Goal: Transaction & Acquisition: Obtain resource

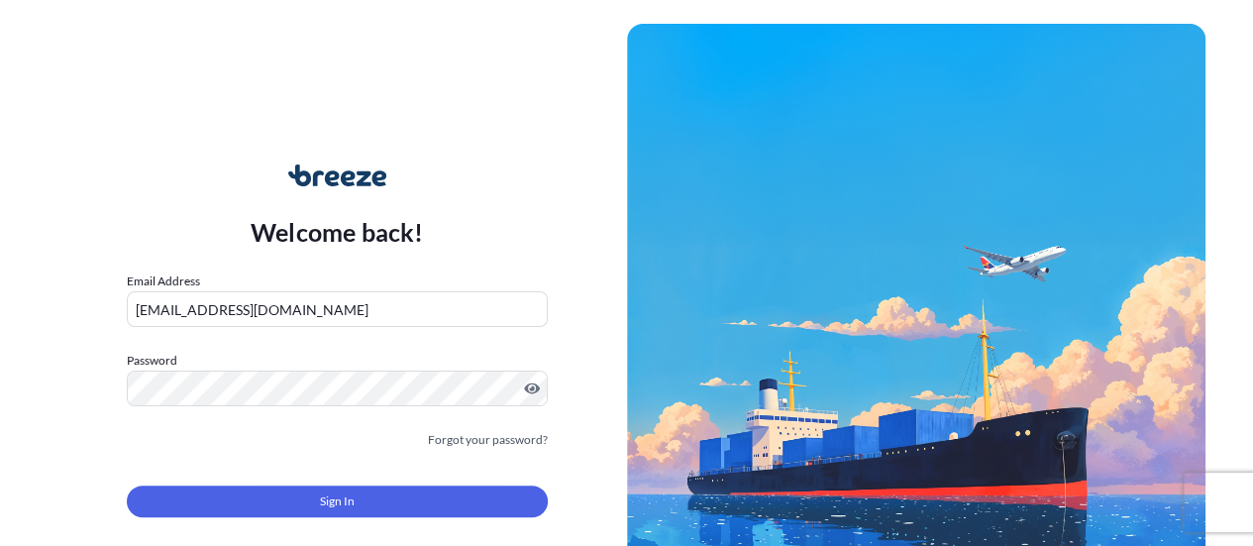
click at [365, 475] on div "Sign In" at bounding box center [337, 496] width 421 height 44
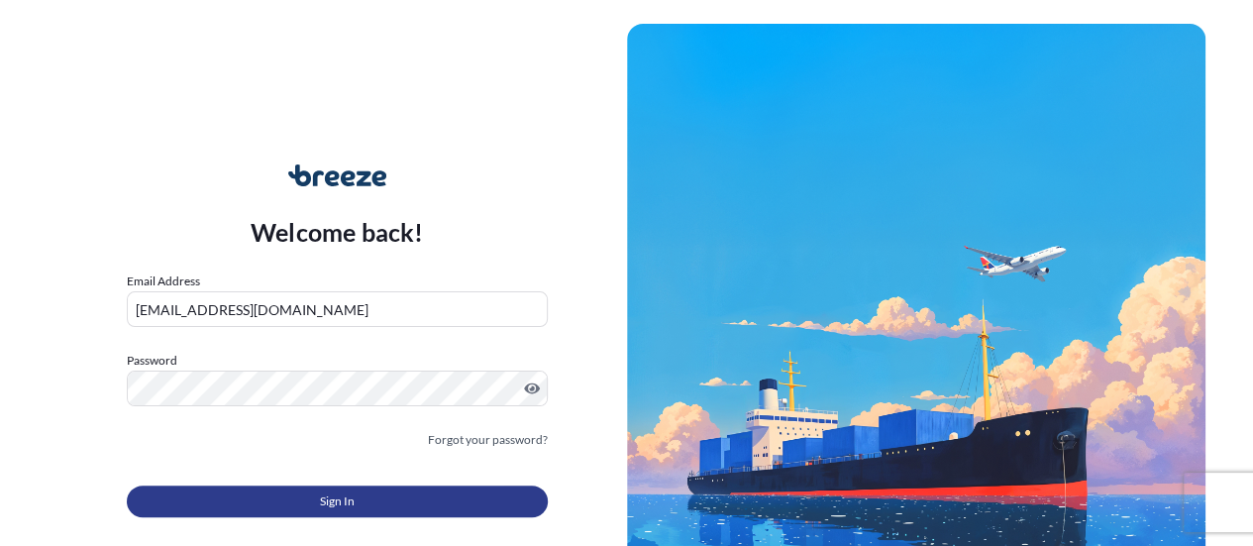
click at [370, 496] on button "Sign In" at bounding box center [337, 501] width 421 height 32
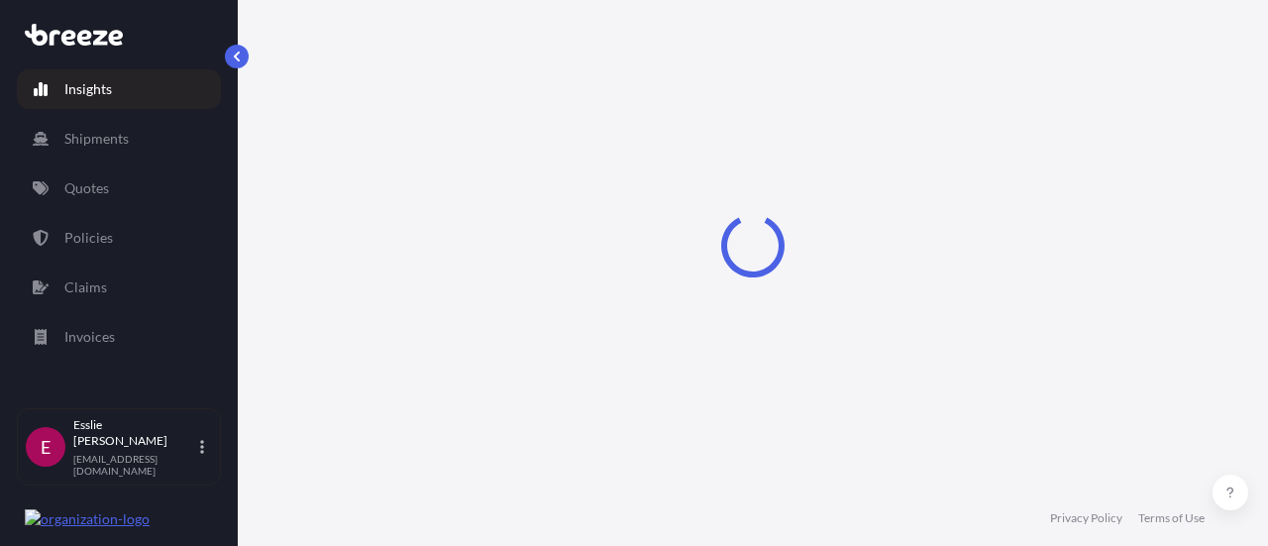
select select "2025"
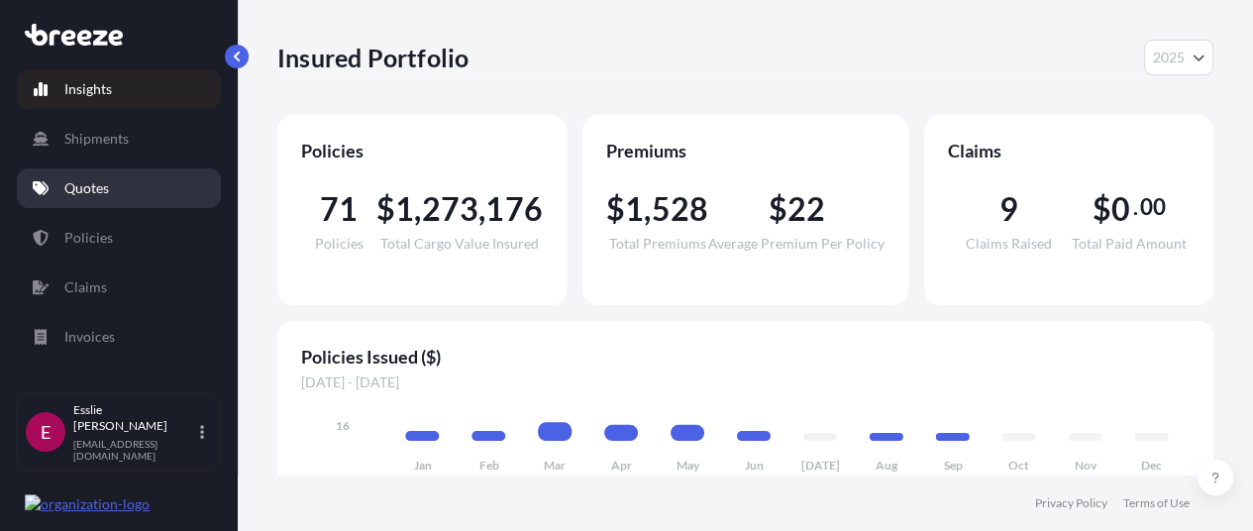
click at [94, 180] on p "Quotes" at bounding box center [86, 188] width 45 height 20
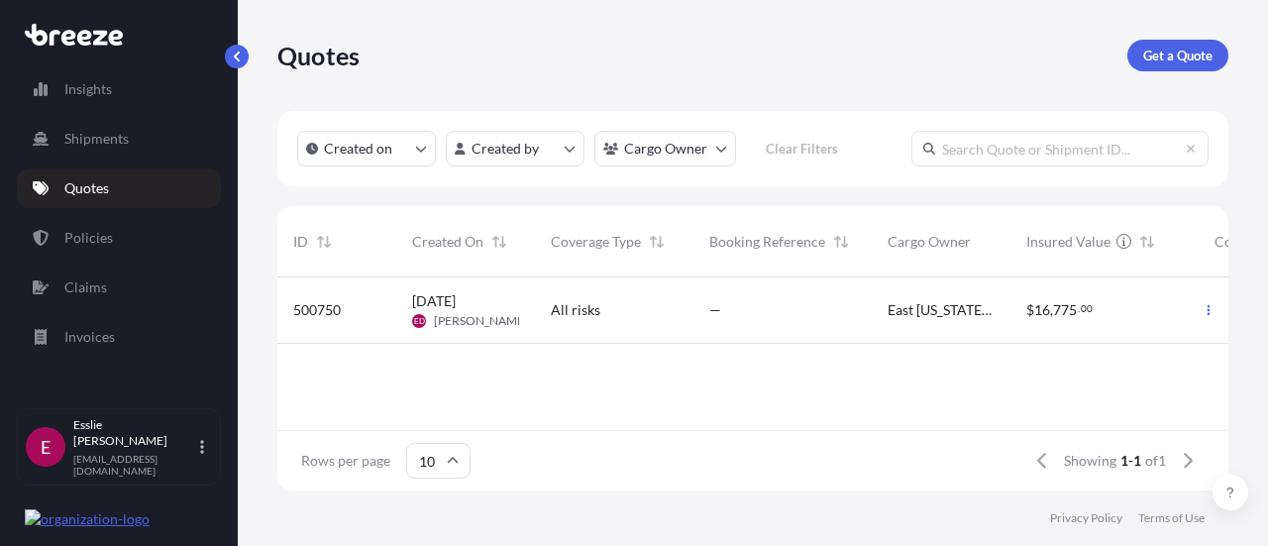
scroll to position [16, 16]
click at [1203, 77] on div "Quotes Get a Quote" at bounding box center [752, 55] width 951 height 111
click at [1198, 62] on p "Get a Quote" at bounding box center [1177, 56] width 69 height 20
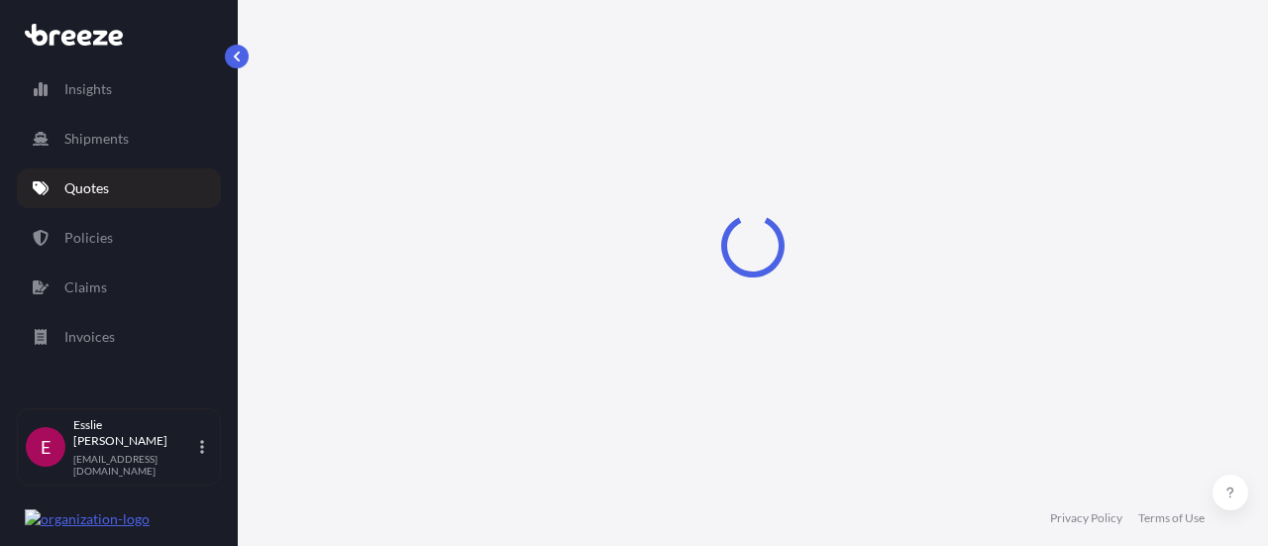
select select "Sea"
select select "1"
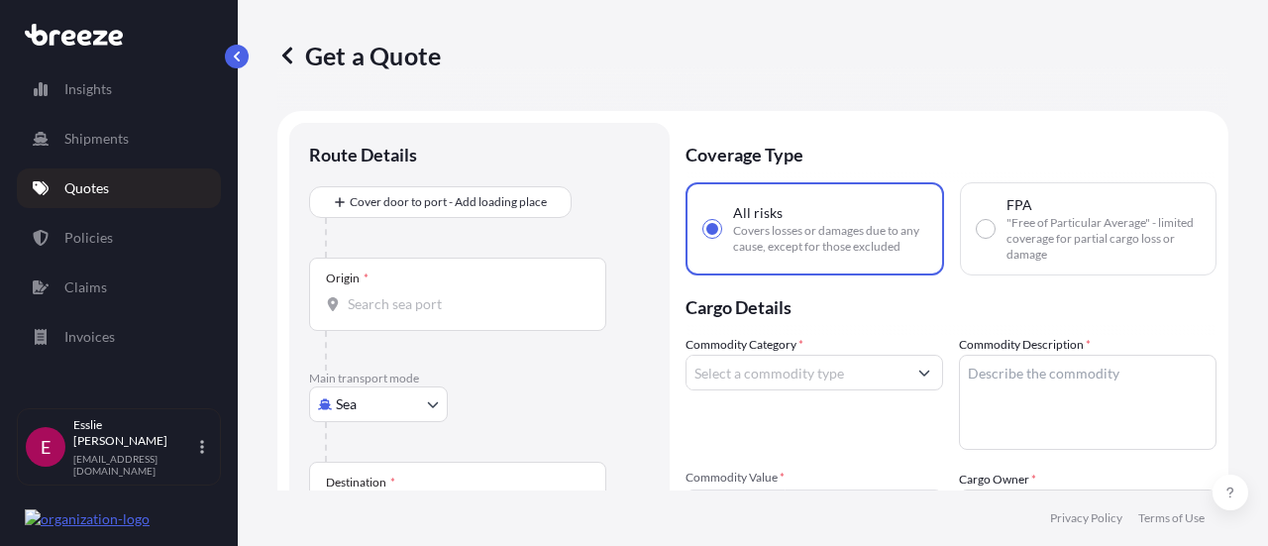
scroll to position [32, 0]
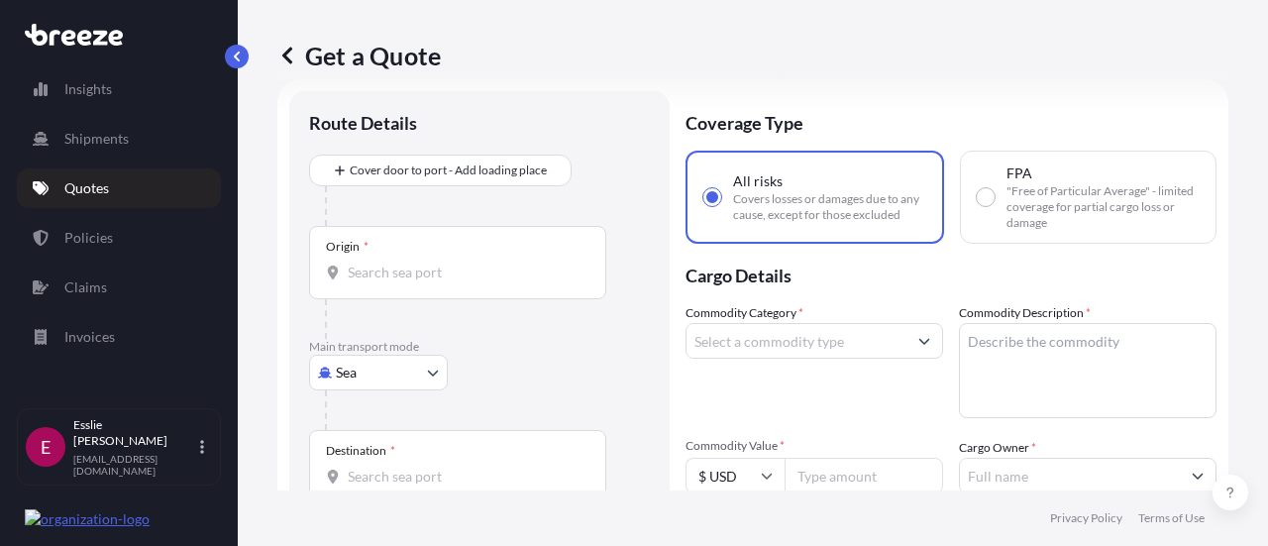
click at [370, 371] on body "Insights Shipments Quotes Policies Claims Invoices E Esslie Davies stacsolution…" at bounding box center [634, 273] width 1268 height 546
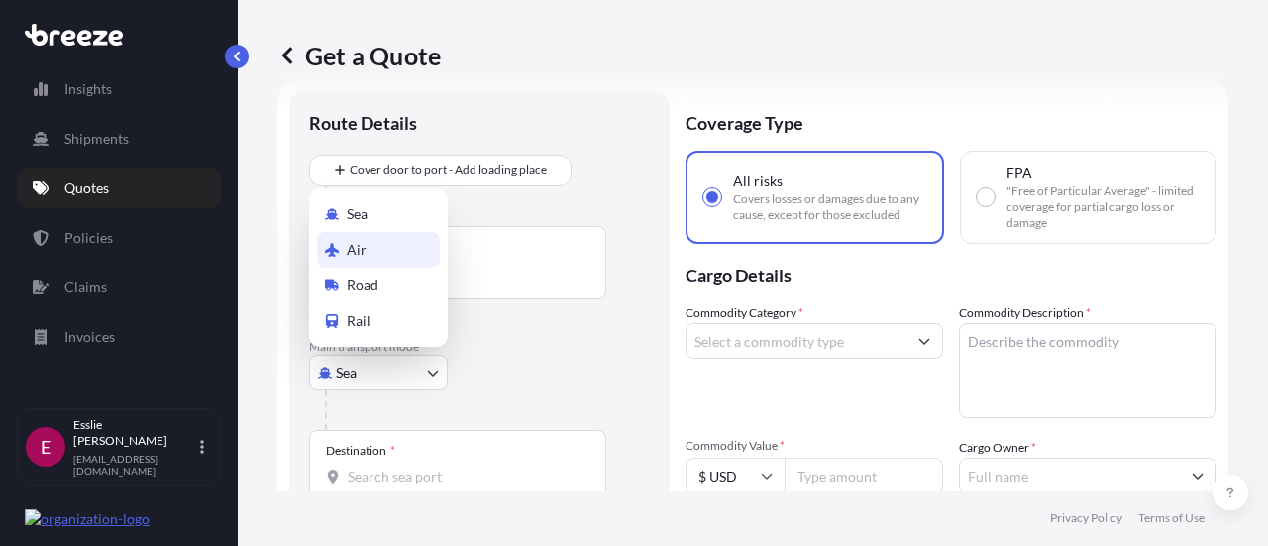
click at [357, 257] on span "Air" at bounding box center [357, 250] width 20 height 20
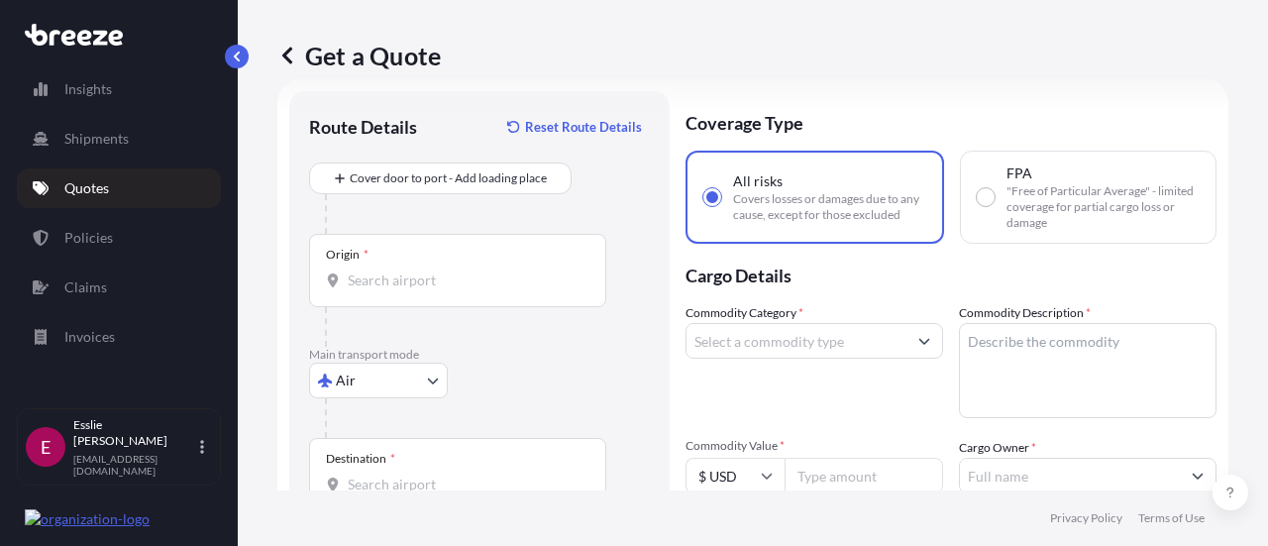
click at [372, 352] on p "Main transport mode" at bounding box center [479, 355] width 341 height 16
click at [378, 370] on body "Insights Shipments Quotes Policies Claims Invoices E Esslie Davies stacsolution…" at bounding box center [634, 273] width 1268 height 546
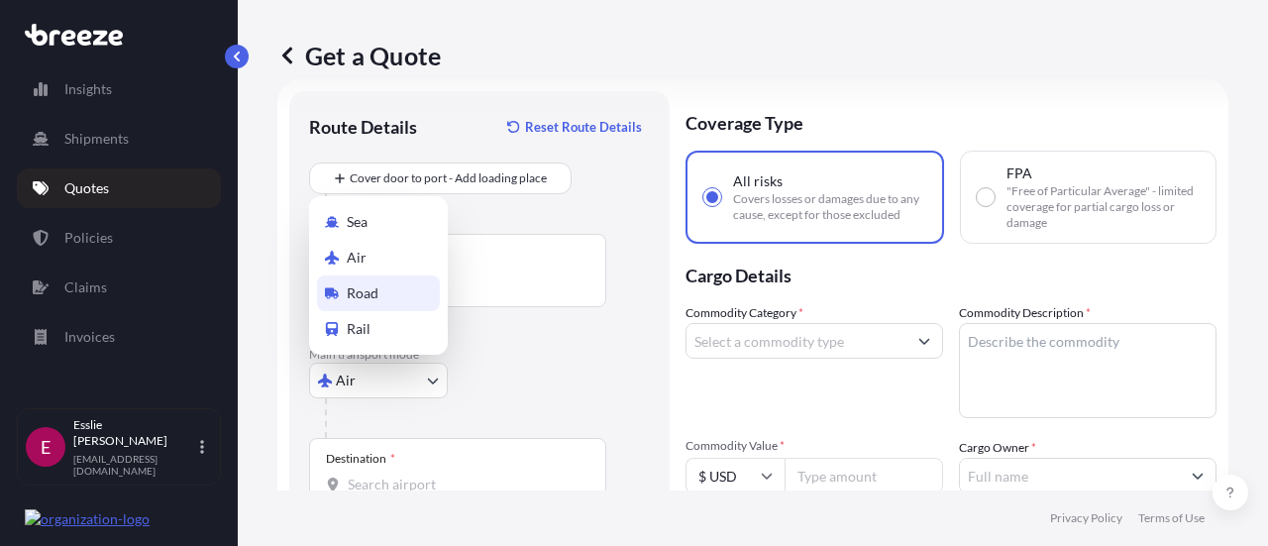
click at [361, 290] on span "Road" at bounding box center [363, 293] width 32 height 20
select select "Road"
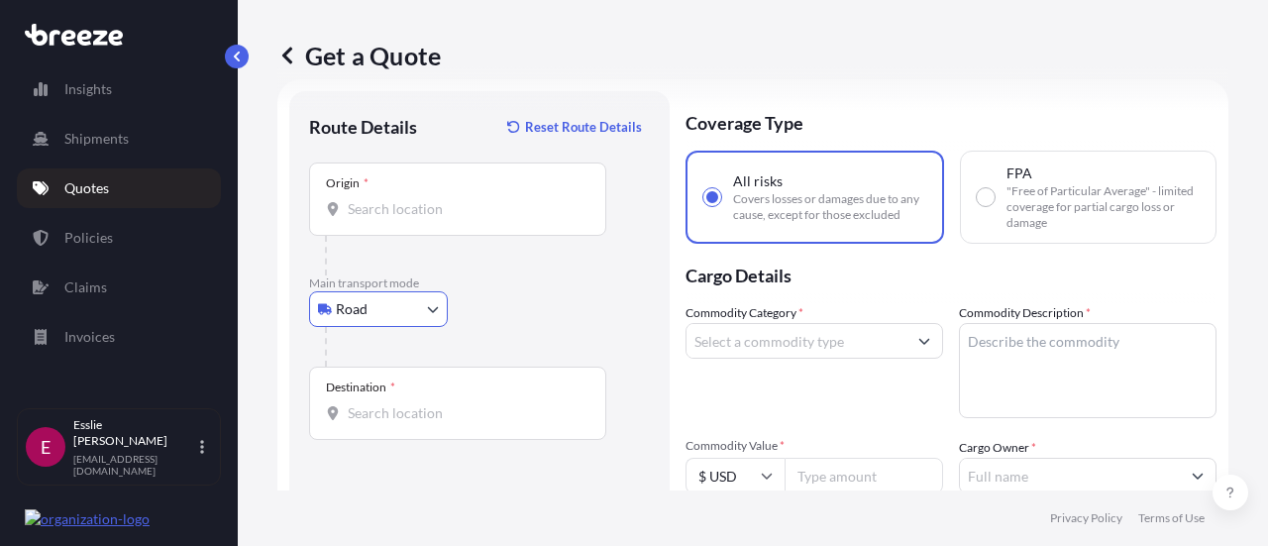
click at [453, 201] on input "Origin *" at bounding box center [465, 209] width 234 height 20
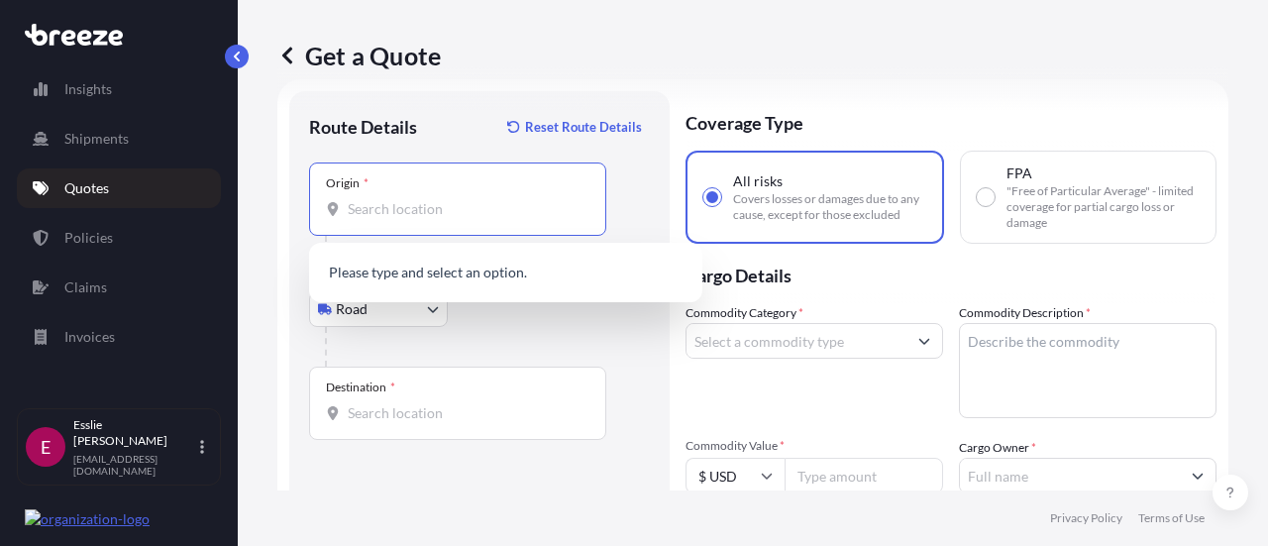
type input "u"
type input "i"
paste input "50143"
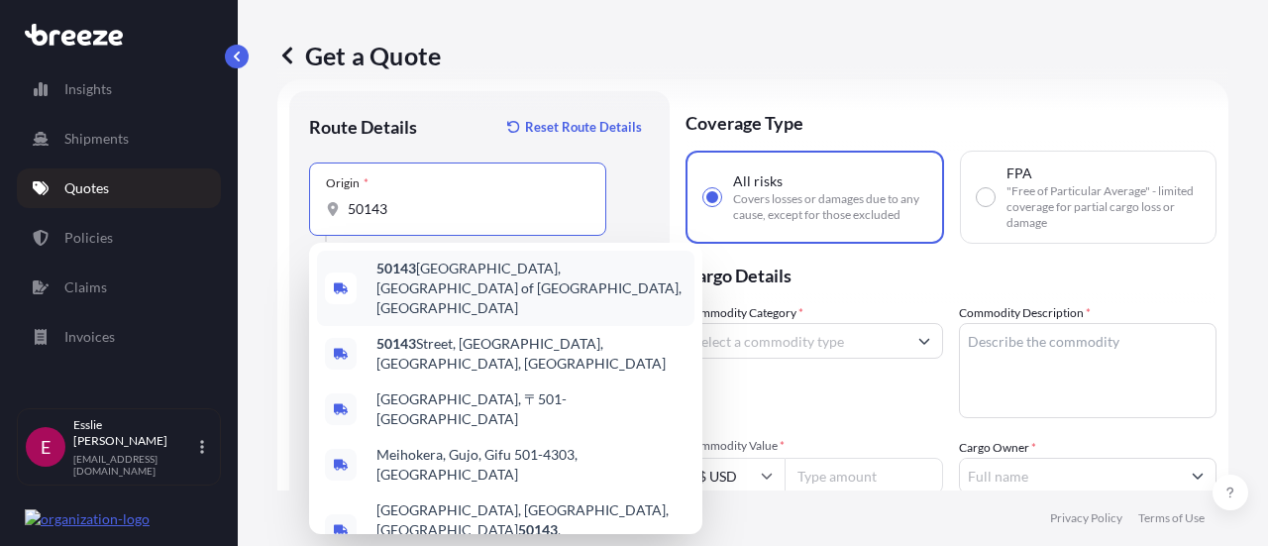
click at [450, 209] on input "50143" at bounding box center [465, 209] width 234 height 20
paste input "Leighton, Iowa"
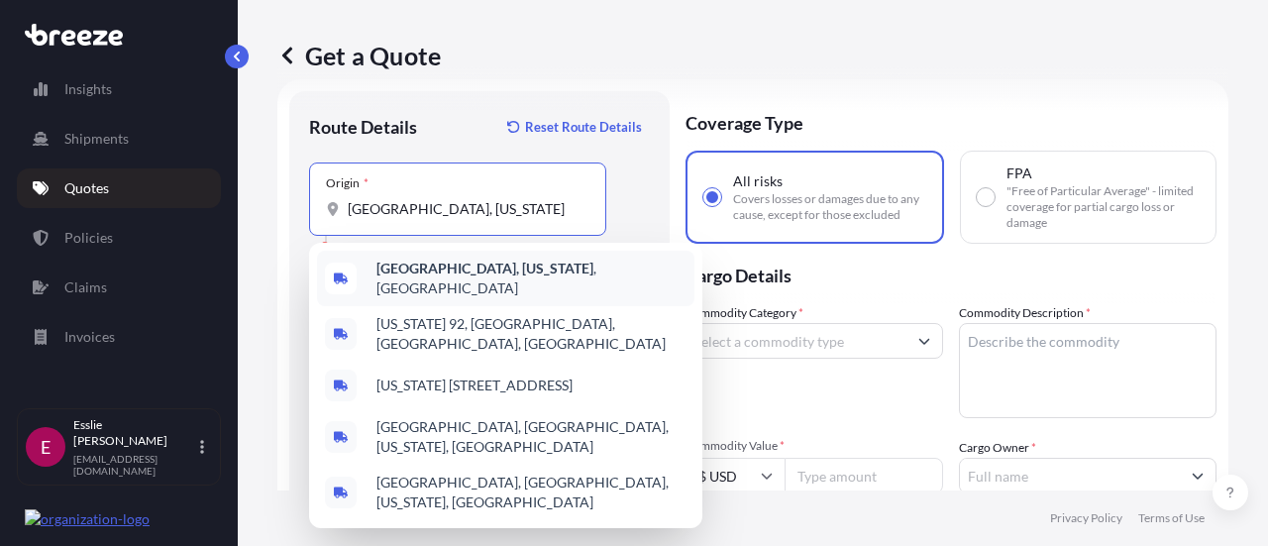
click at [472, 268] on span "Leighton, Iowa , USA" at bounding box center [531, 279] width 310 height 40
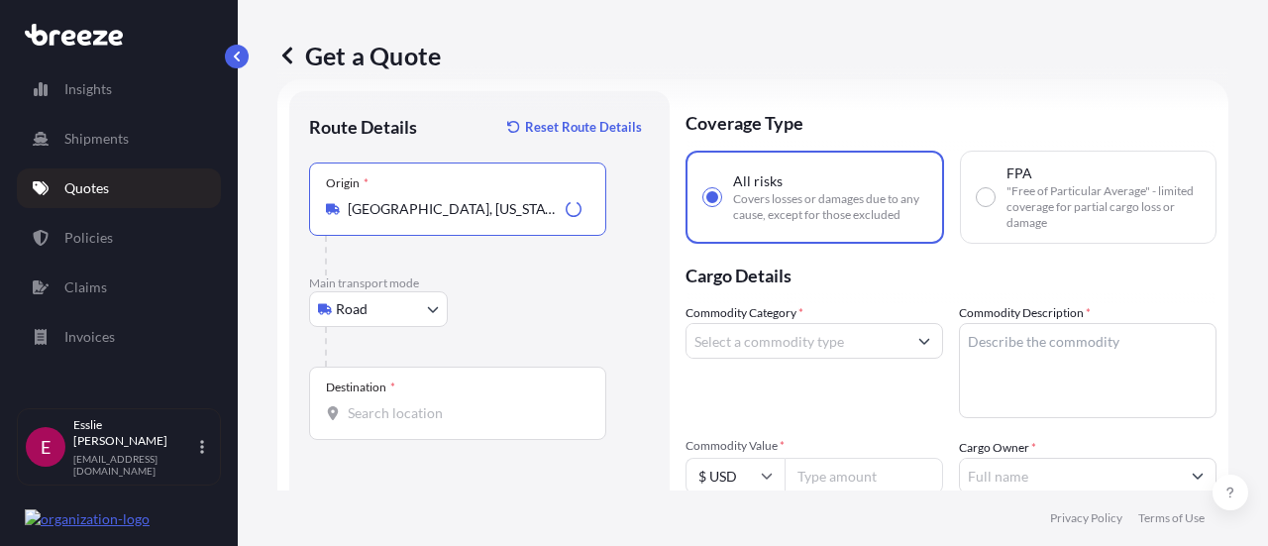
type input "Leighton, Iowa, USA"
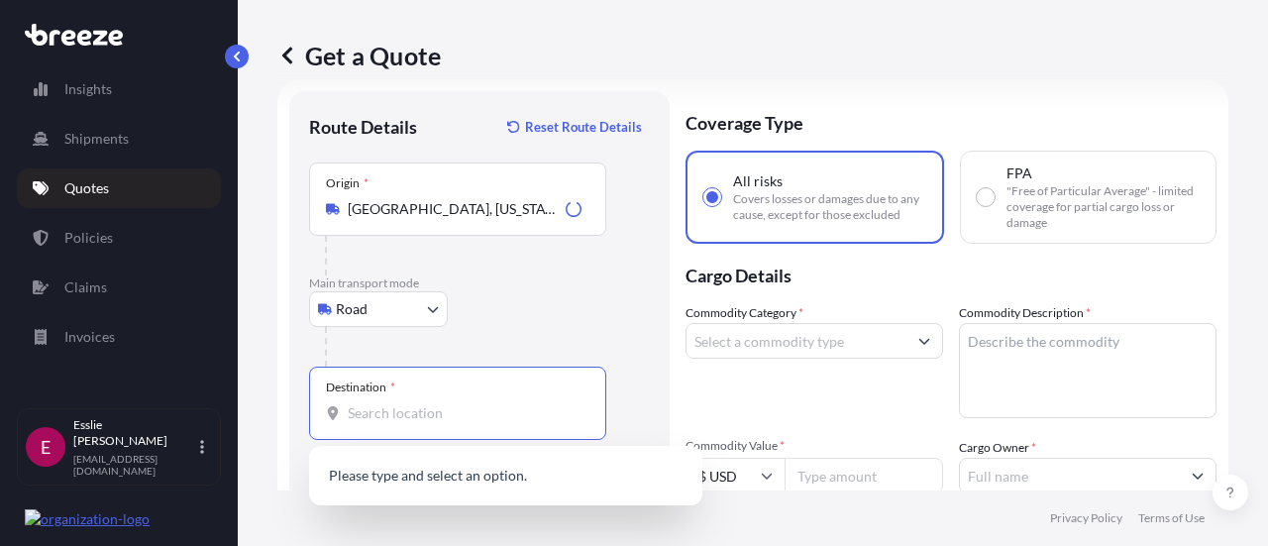
click at [444, 404] on input "Destination *" at bounding box center [465, 413] width 234 height 20
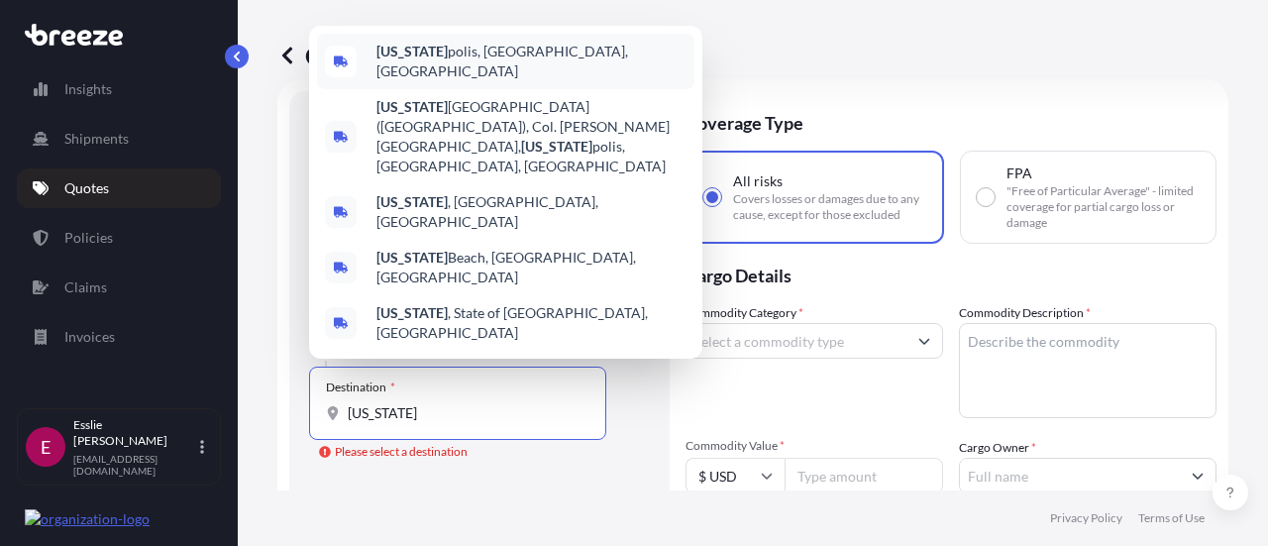
click at [466, 81] on span "Indiana polis, IN, USA" at bounding box center [531, 62] width 310 height 40
type input "[GEOGRAPHIC_DATA], [GEOGRAPHIC_DATA], [GEOGRAPHIC_DATA]"
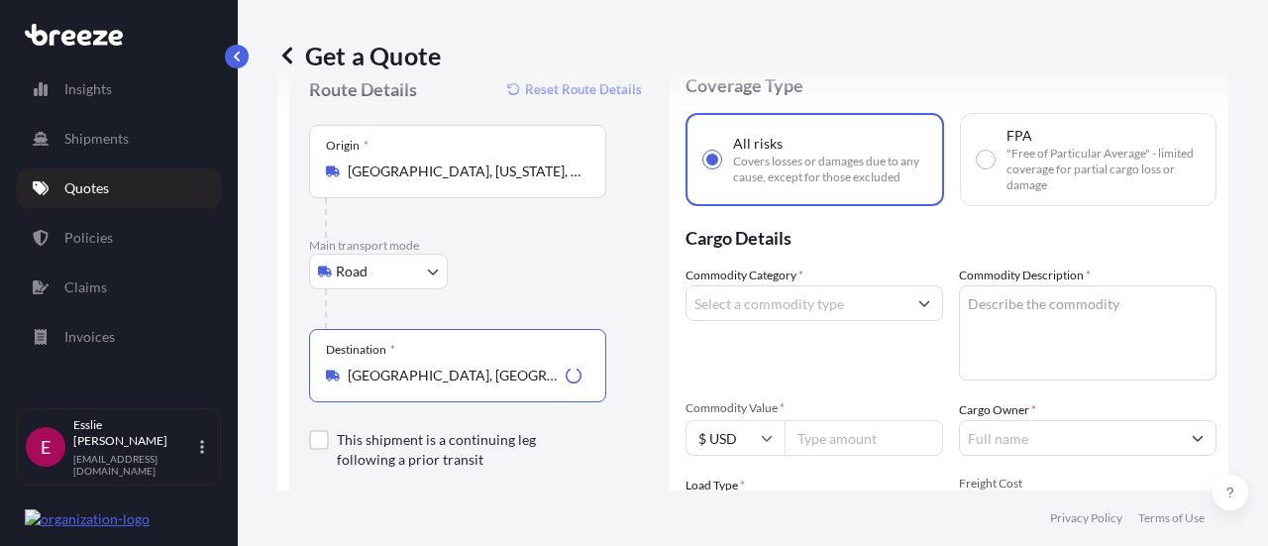
scroll to position [67, 0]
click at [826, 306] on input "Commodity Category *" at bounding box center [796, 305] width 220 height 36
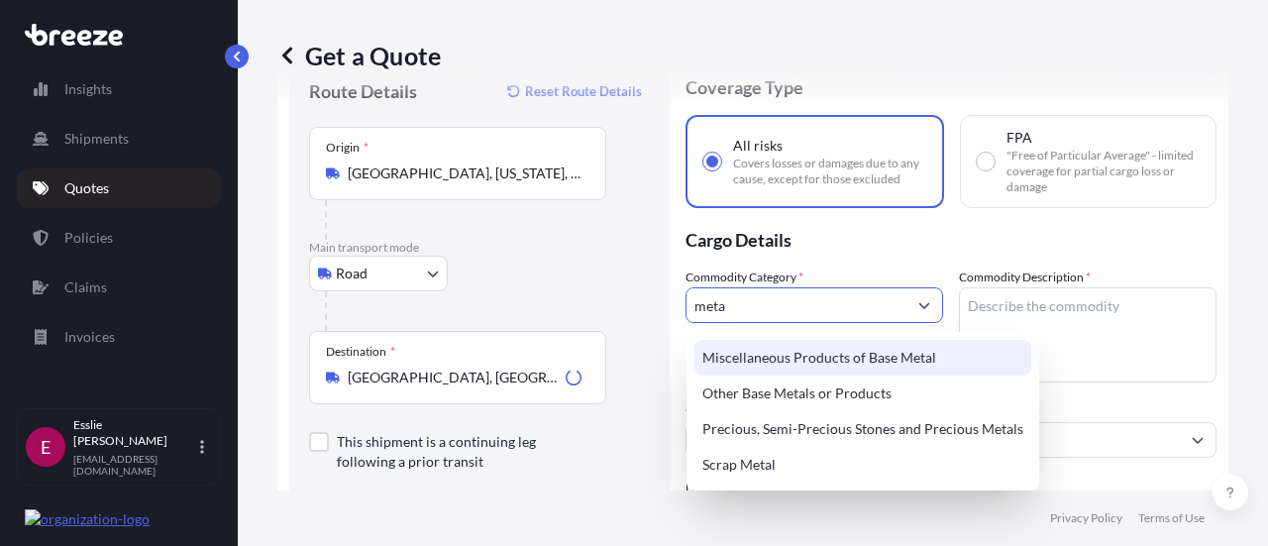
click at [836, 369] on div "Miscellaneous Products of Base Metal" at bounding box center [862, 358] width 337 height 36
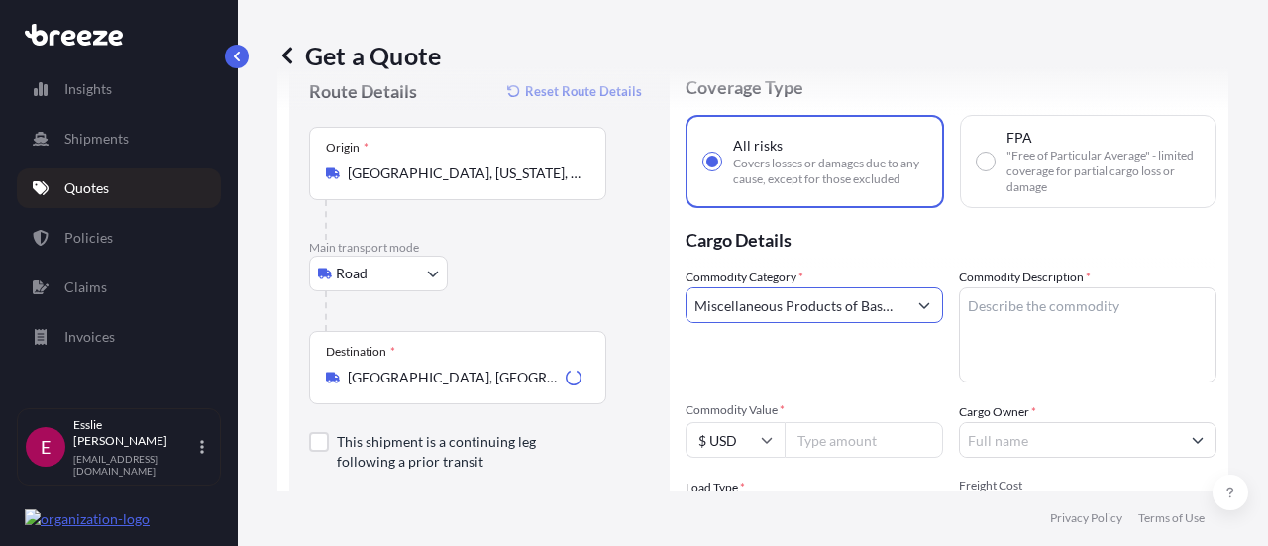
type input "Miscellaneous Products of Base Metal"
click at [969, 336] on textarea "Commodity Description *" at bounding box center [1088, 334] width 258 height 95
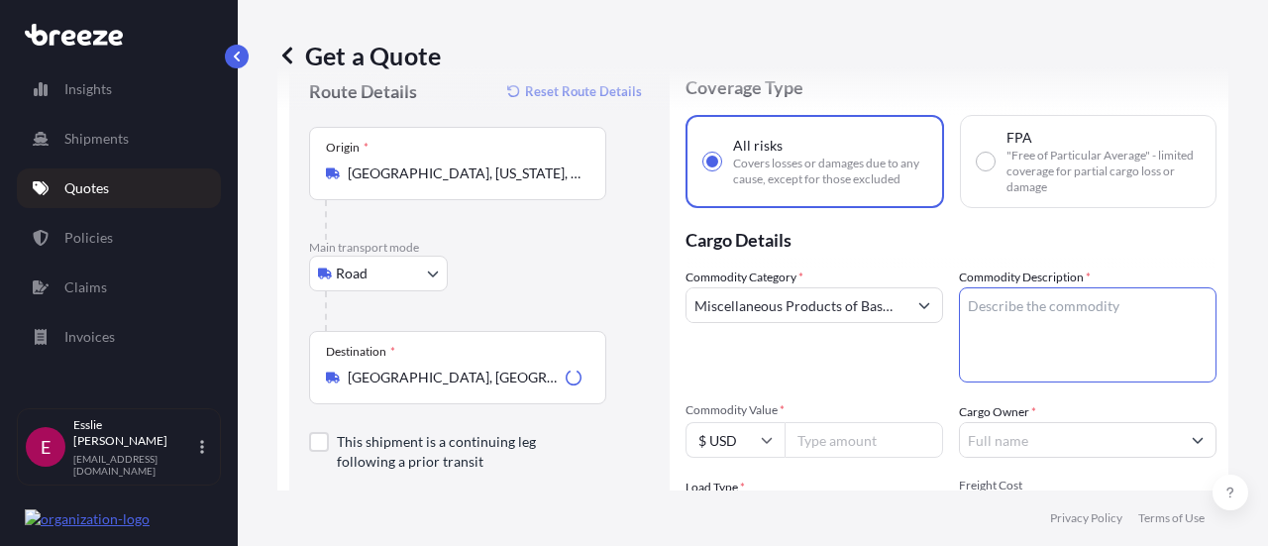
paste textarea "vault door"
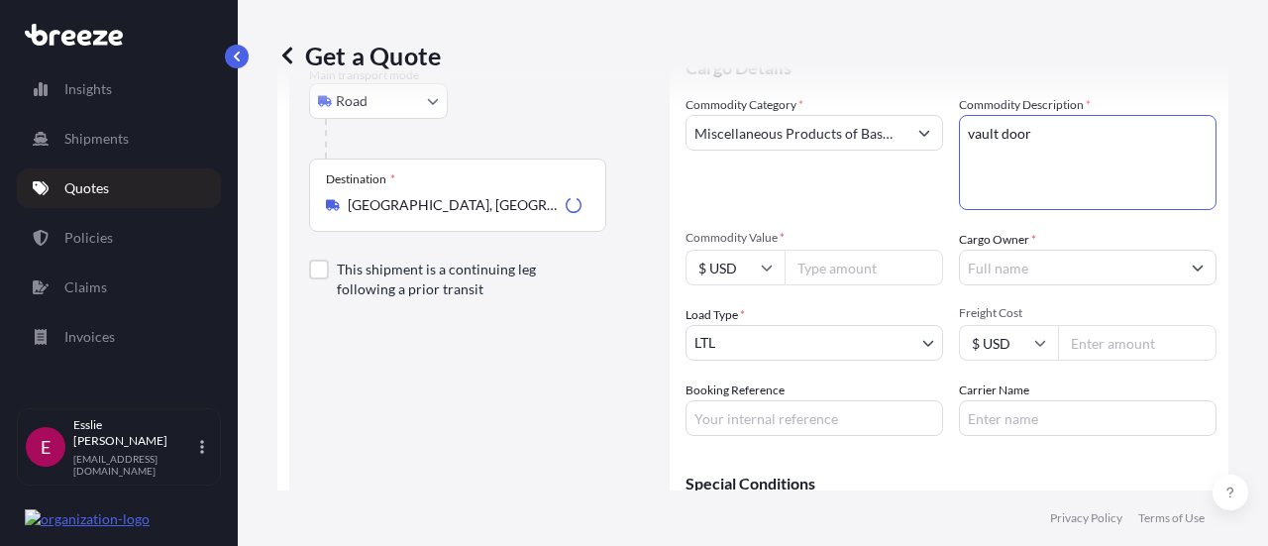
scroll to position [246, 0]
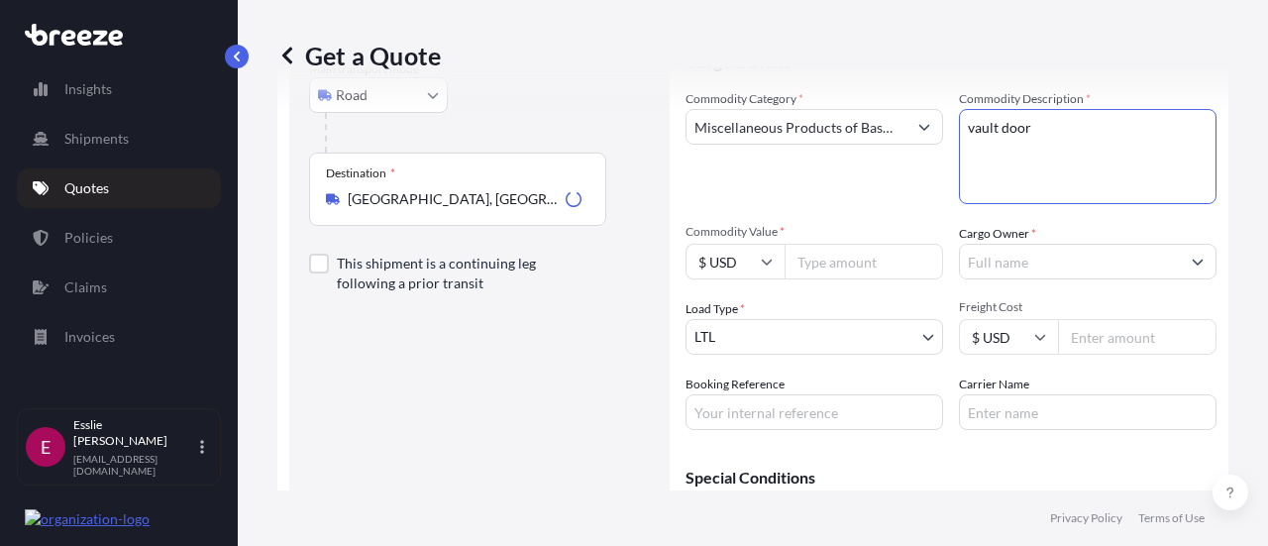
type textarea "vault door"
click at [993, 244] on label "Cargo Owner *" at bounding box center [997, 234] width 77 height 20
click at [993, 244] on input "Cargo Owner *" at bounding box center [1070, 262] width 220 height 36
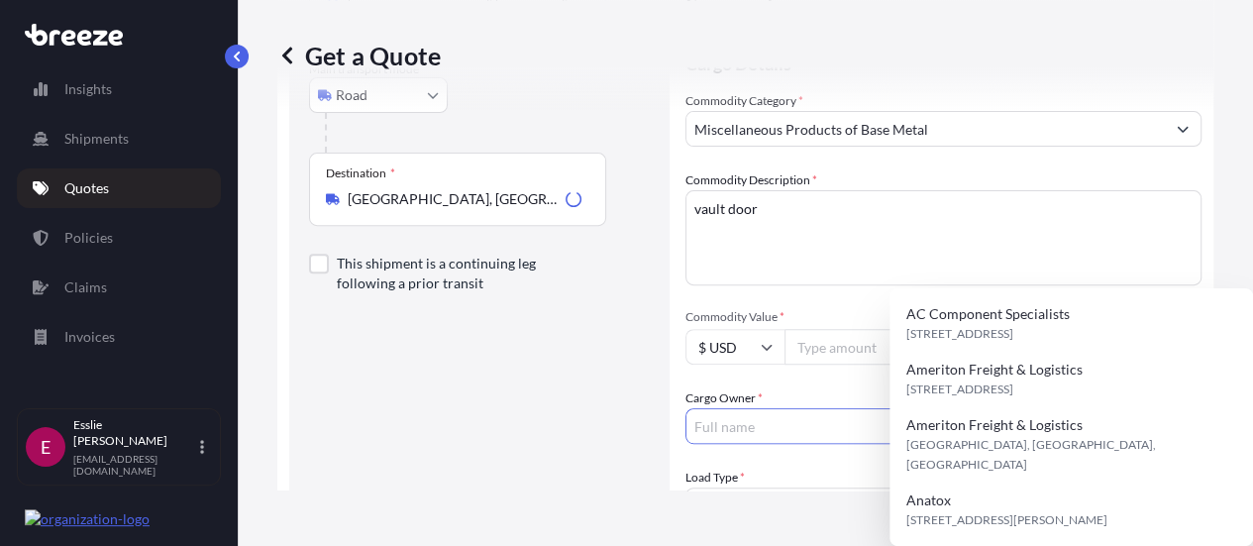
click at [1003, 408] on input "Cargo Owner *" at bounding box center [925, 426] width 478 height 36
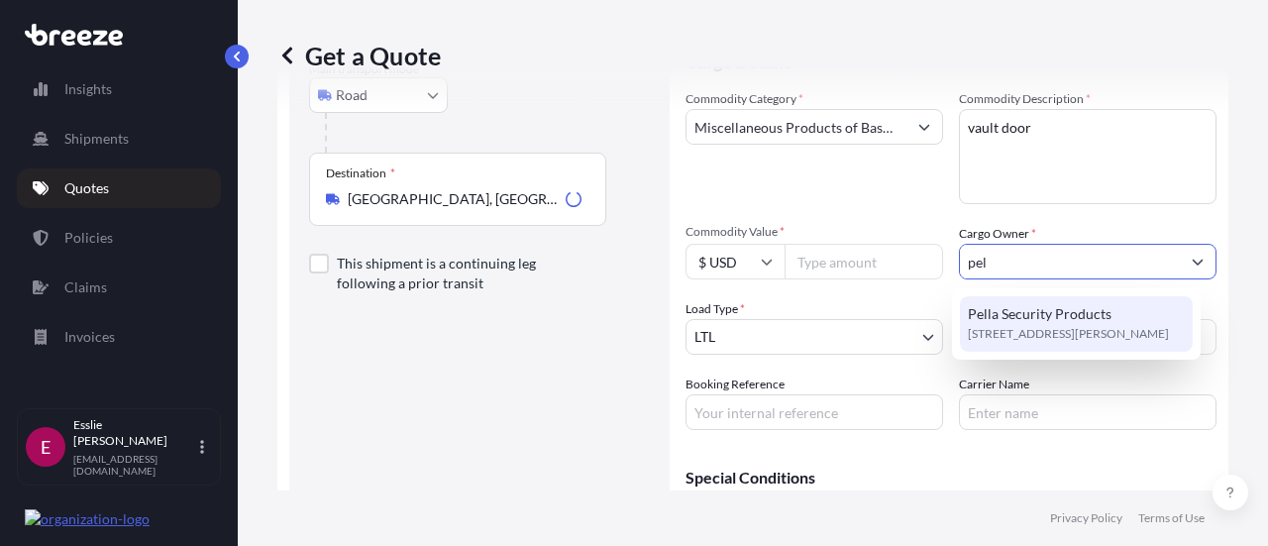
click at [1024, 304] on span "Pella Security Products" at bounding box center [1040, 314] width 144 height 20
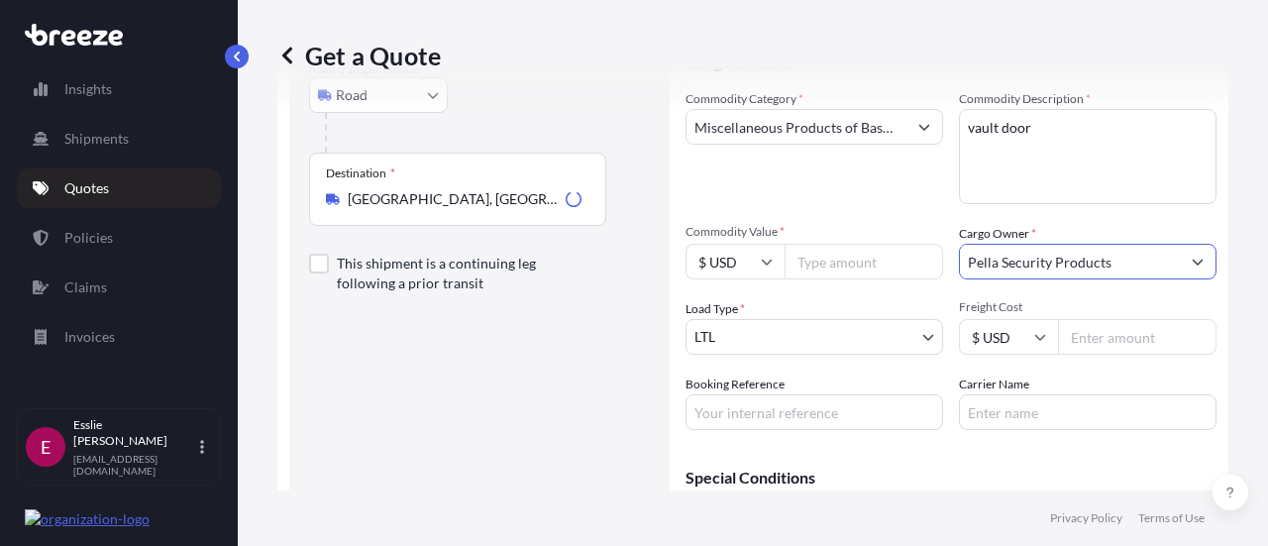
type input "Pella Security Products"
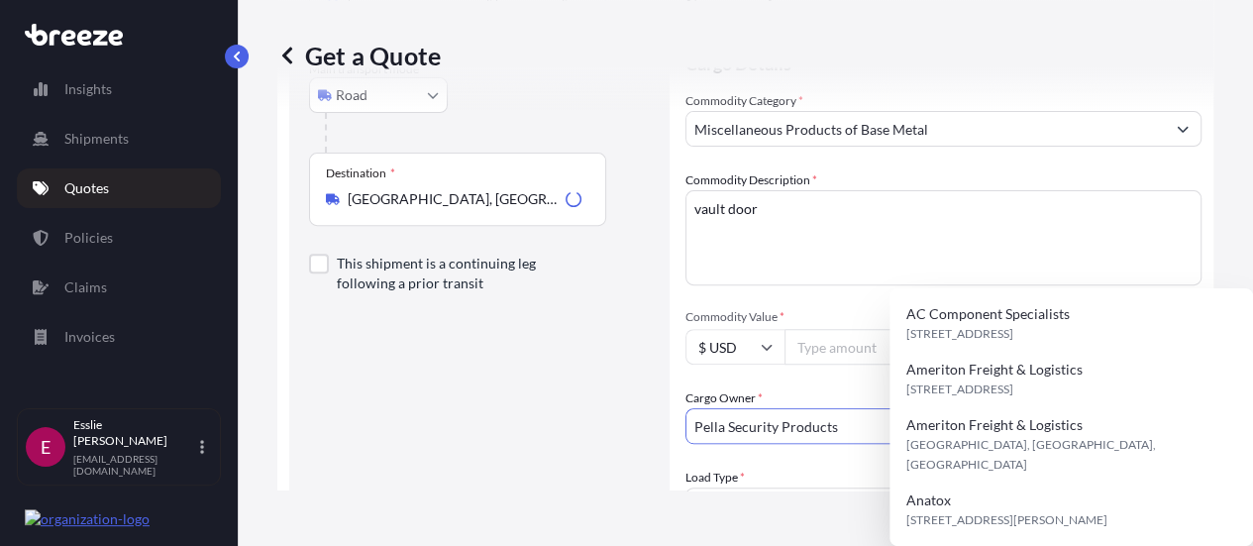
click at [834, 329] on input "Commodity Value *" at bounding box center [993, 347] width 417 height 36
paste input "5900.00"
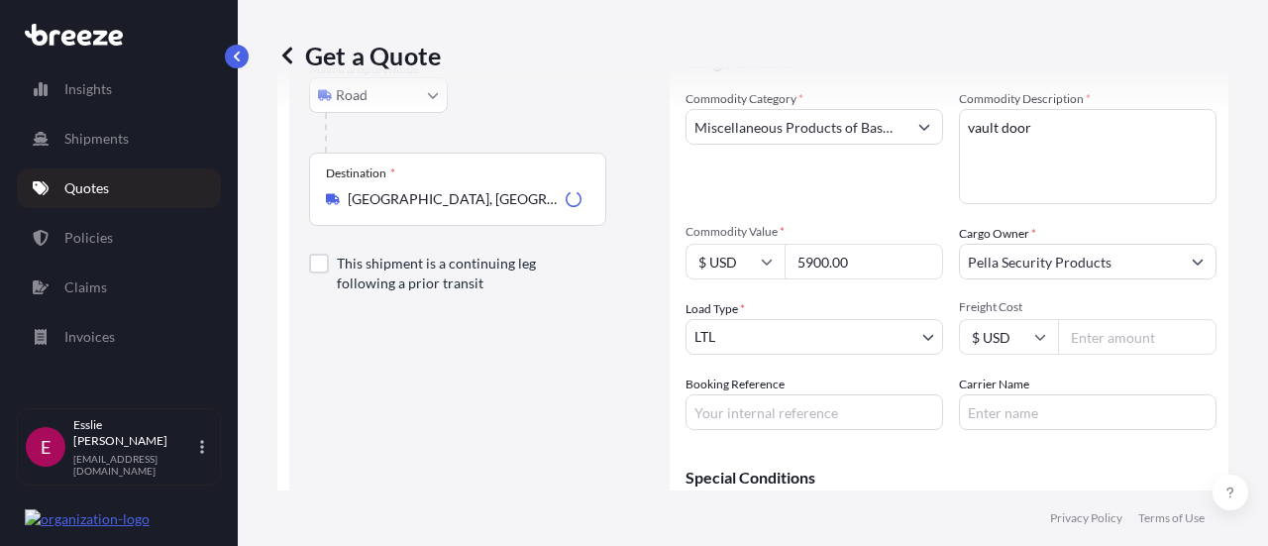
type input "5900.00"
click at [792, 177] on div "Commodity Category * Miscellaneous Products of Base Metal" at bounding box center [815, 146] width 258 height 115
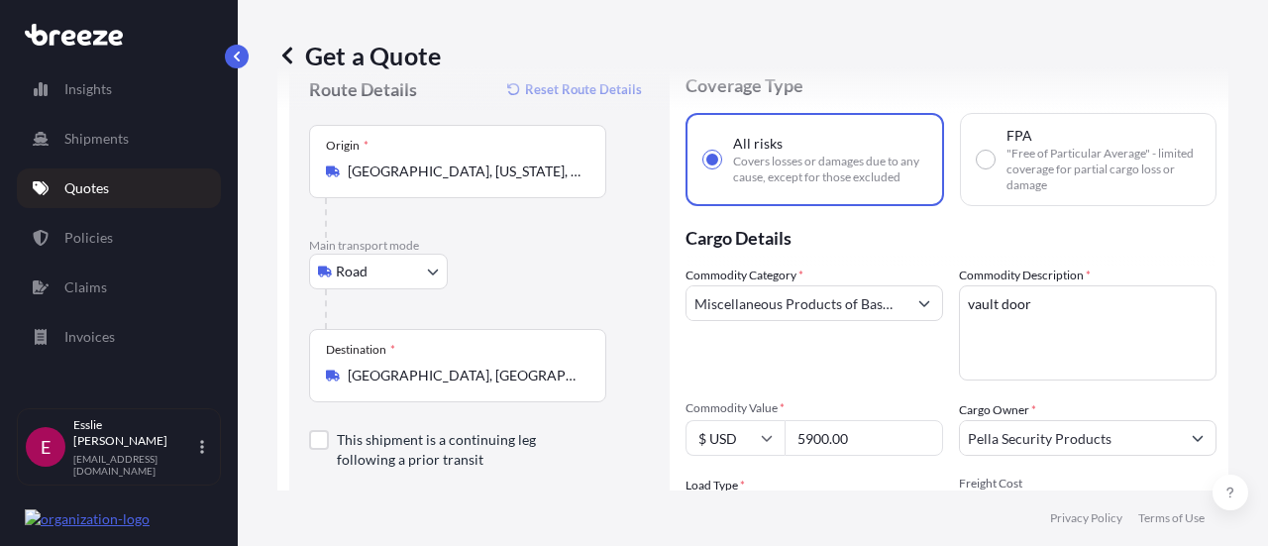
scroll to position [369, 0]
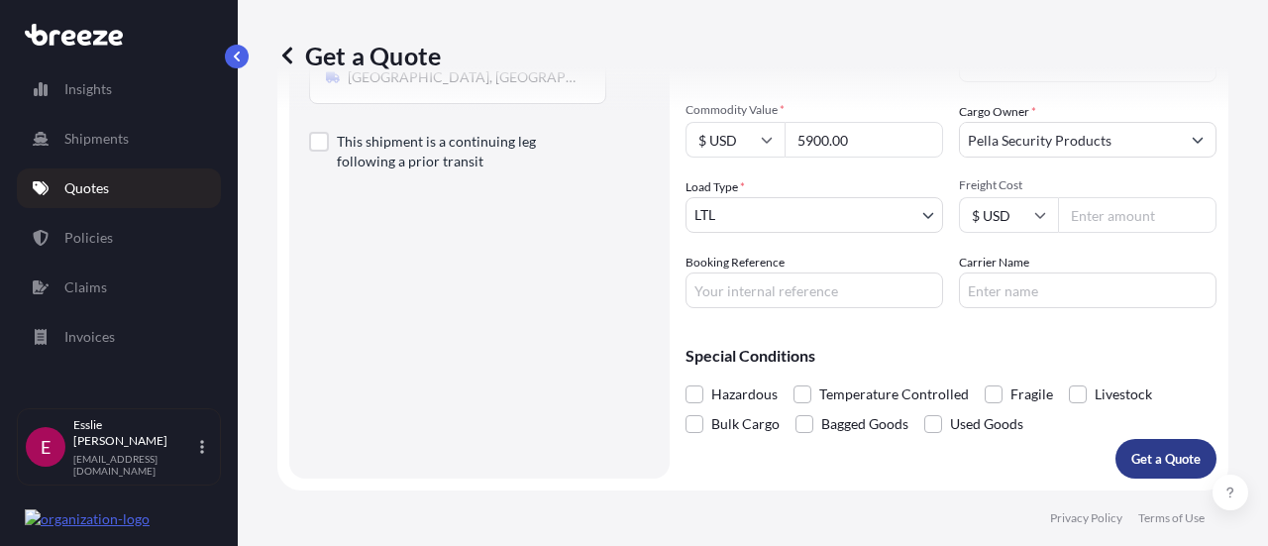
click at [1135, 464] on p "Get a Quote" at bounding box center [1165, 459] width 69 height 20
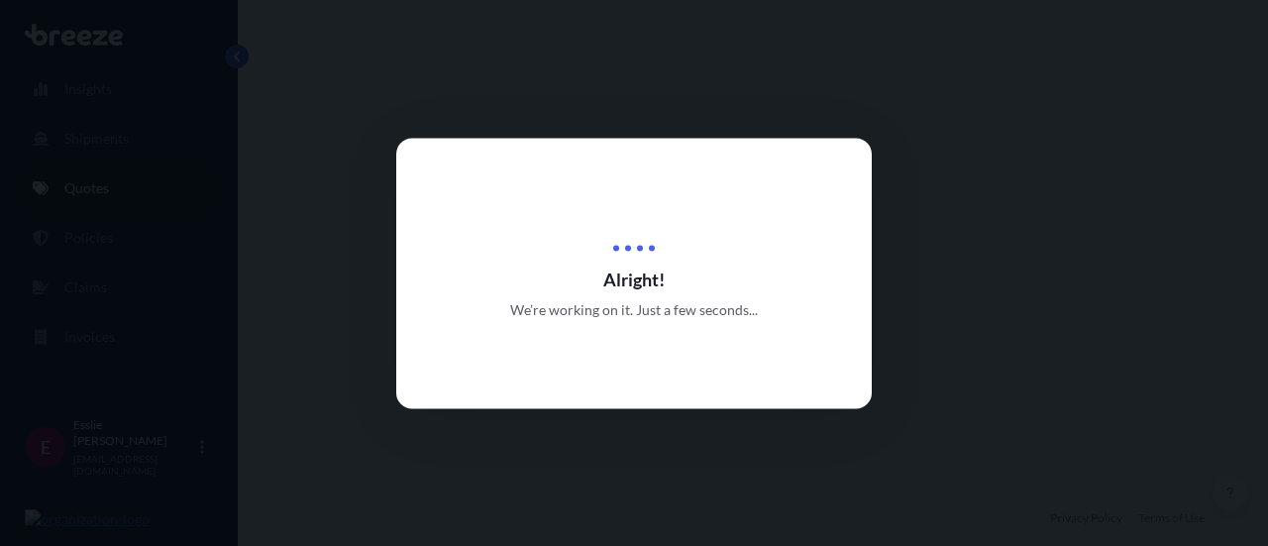
select select "Road"
select select "1"
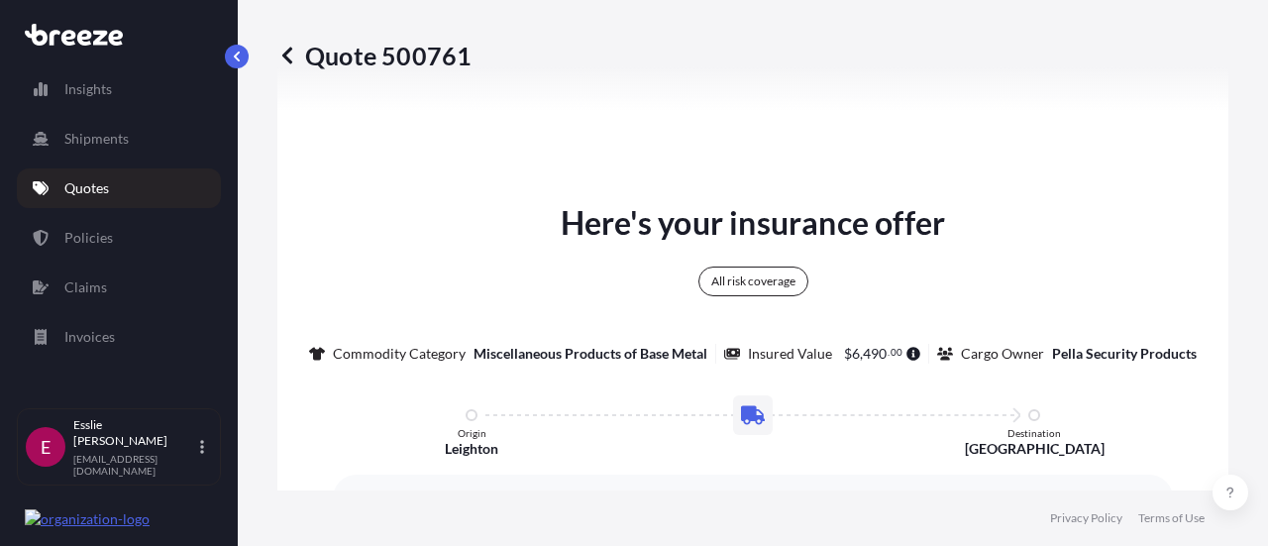
scroll to position [1329, 0]
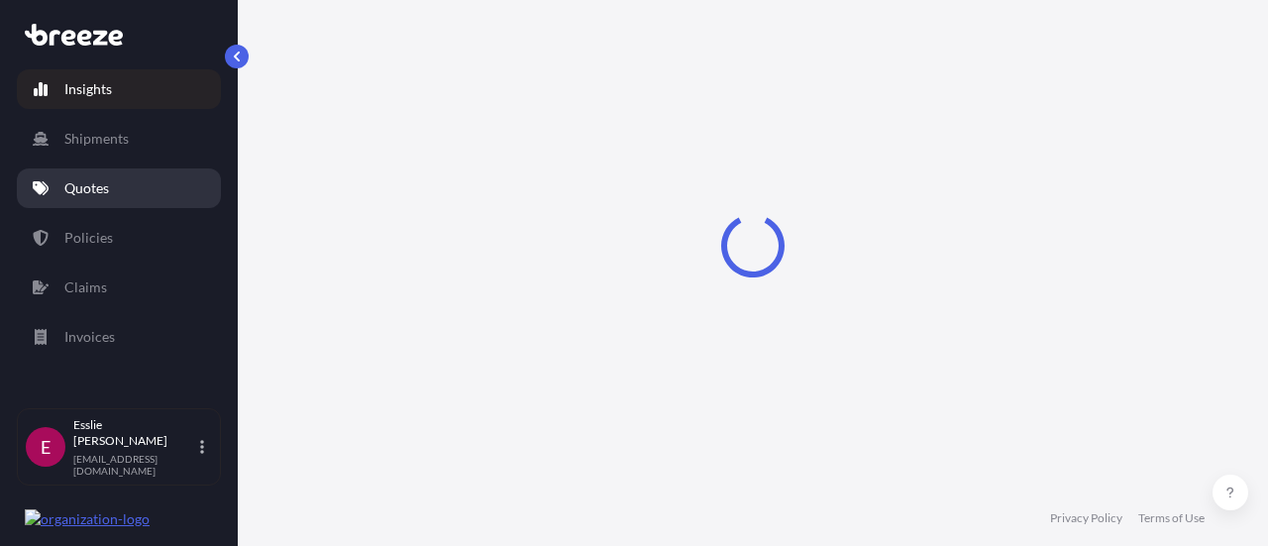
select select "2025"
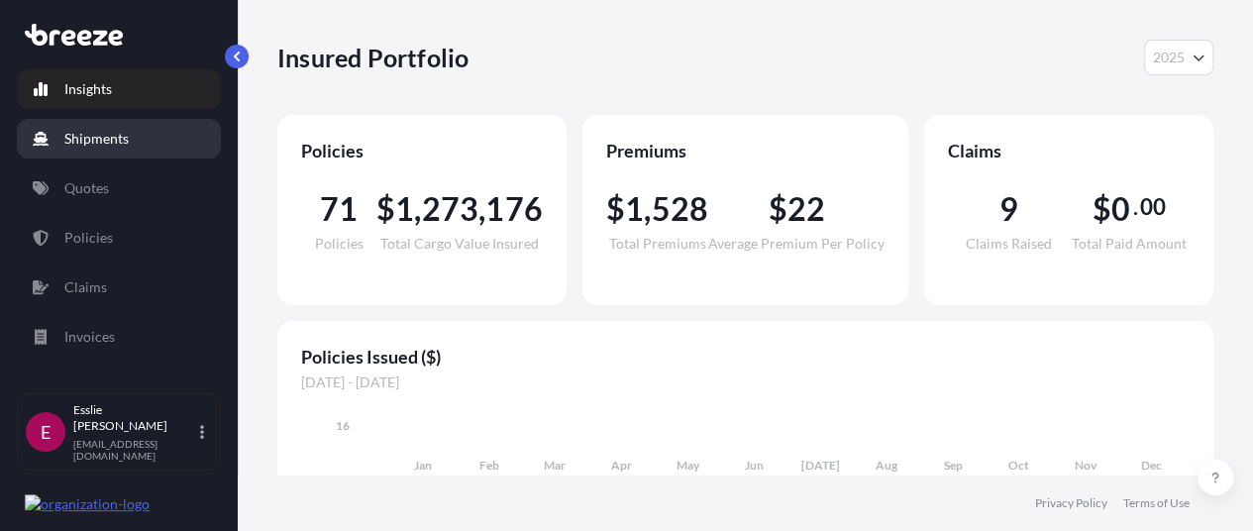
click at [138, 130] on link "Shipments" at bounding box center [119, 139] width 204 height 40
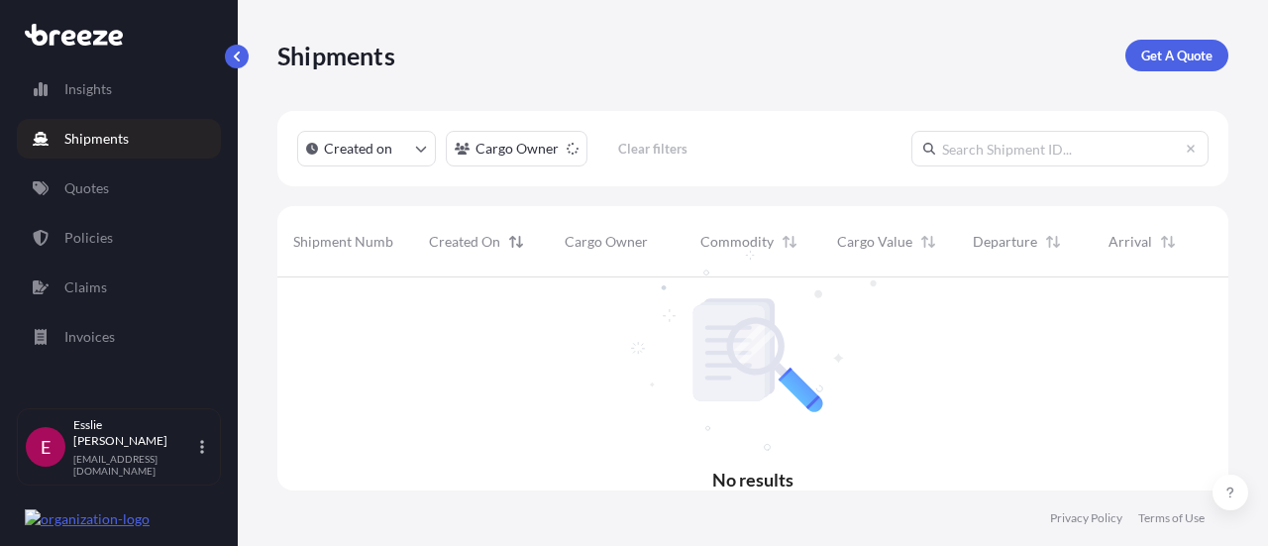
scroll to position [269, 935]
click at [104, 178] on p "Quotes" at bounding box center [86, 188] width 45 height 20
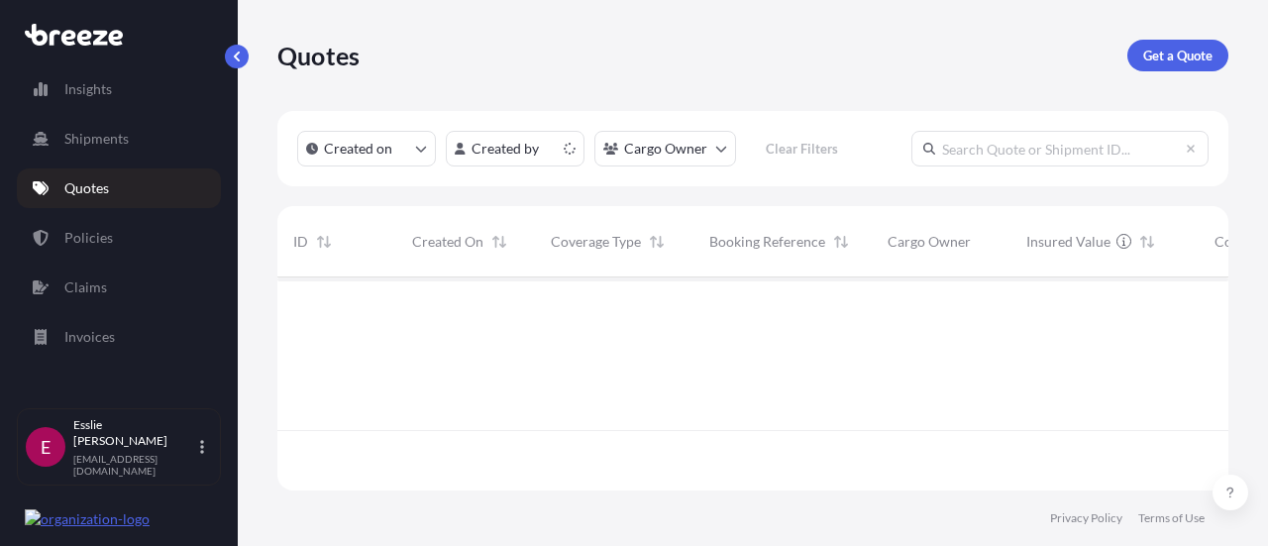
scroll to position [209, 935]
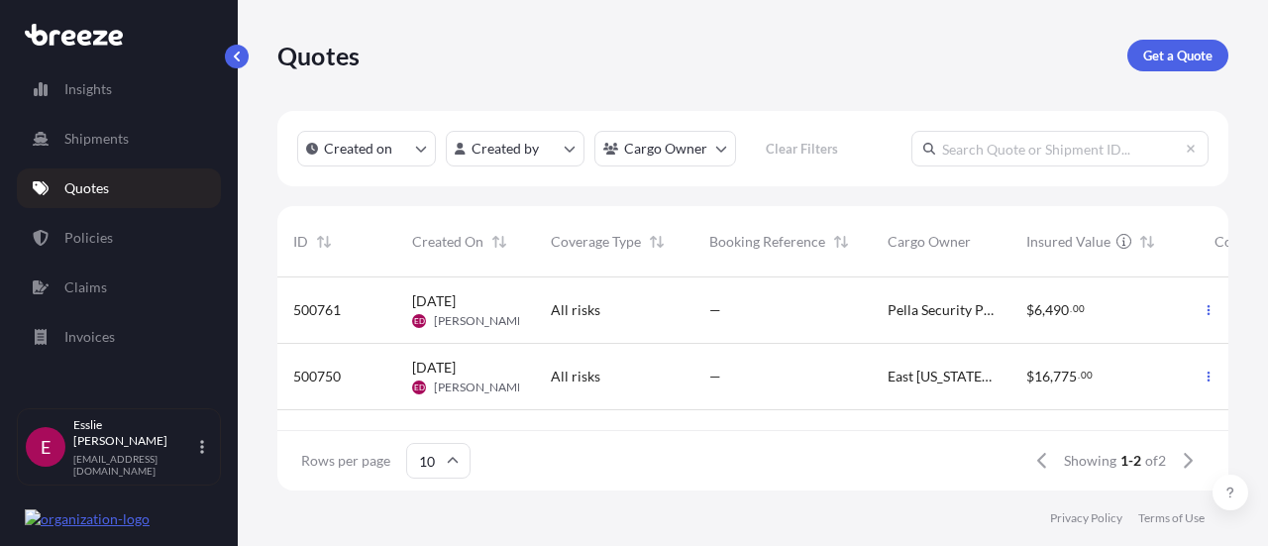
click at [446, 319] on span "[PERSON_NAME]" at bounding box center [481, 321] width 94 height 16
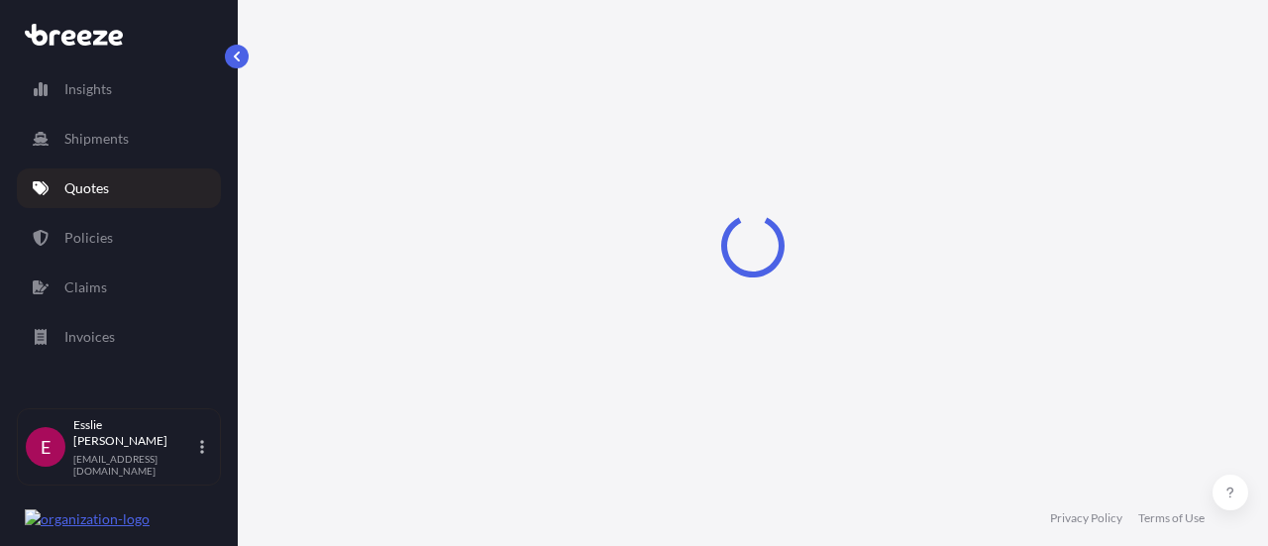
select select "Road"
select select "1"
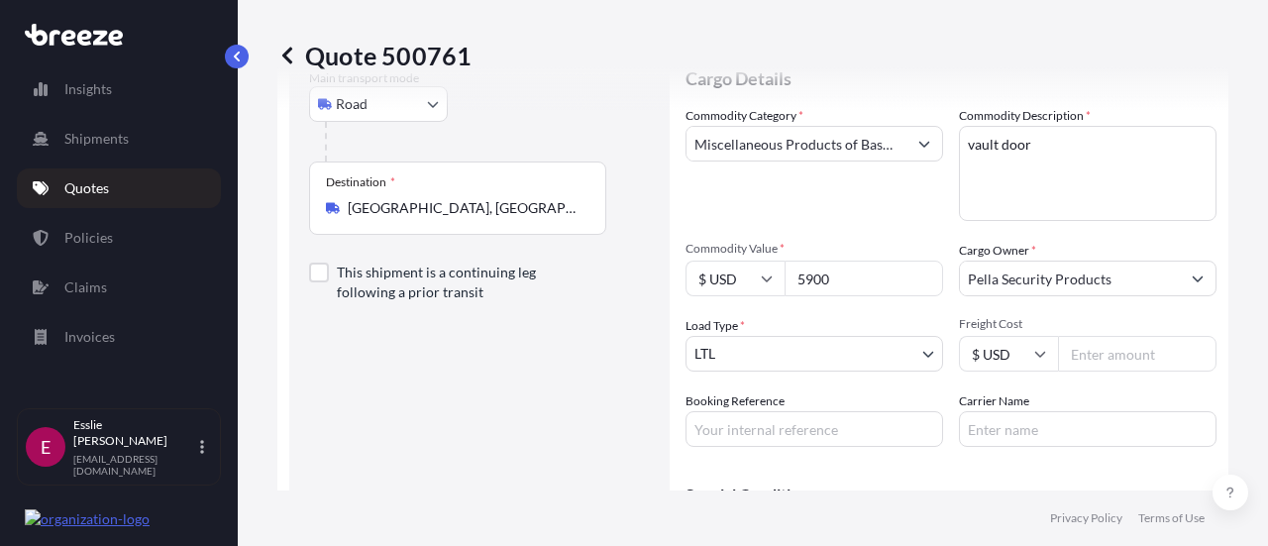
scroll to position [228, 0]
click at [394, 199] on input "[GEOGRAPHIC_DATA], [GEOGRAPHIC_DATA], [GEOGRAPHIC_DATA]" at bounding box center [465, 209] width 234 height 20
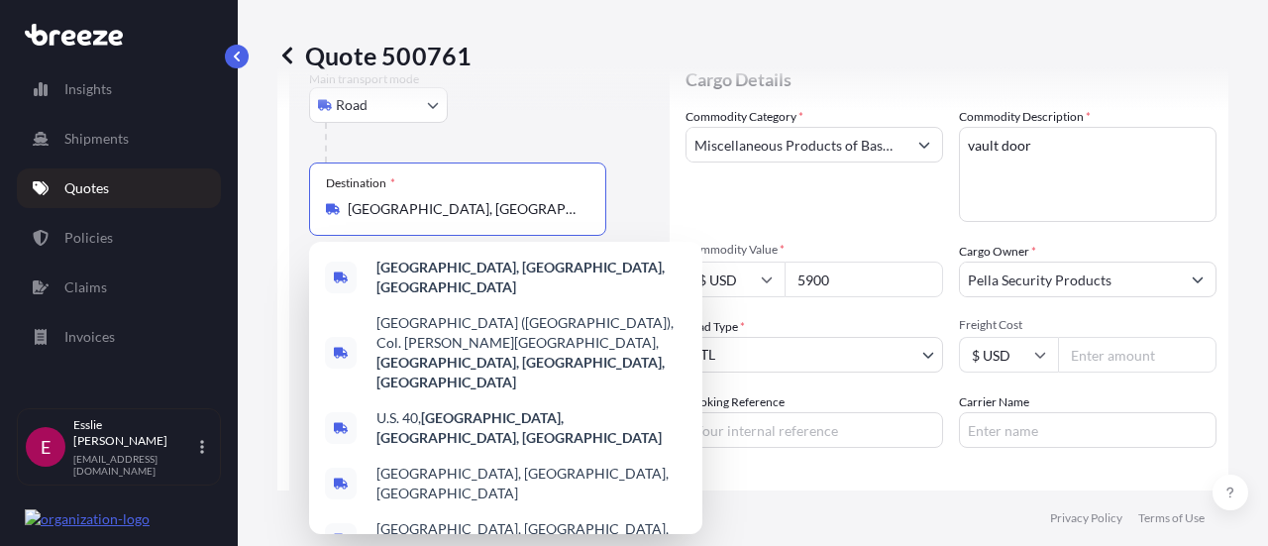
click at [394, 199] on input "[GEOGRAPHIC_DATA], [GEOGRAPHIC_DATA], [GEOGRAPHIC_DATA]" at bounding box center [465, 209] width 234 height 20
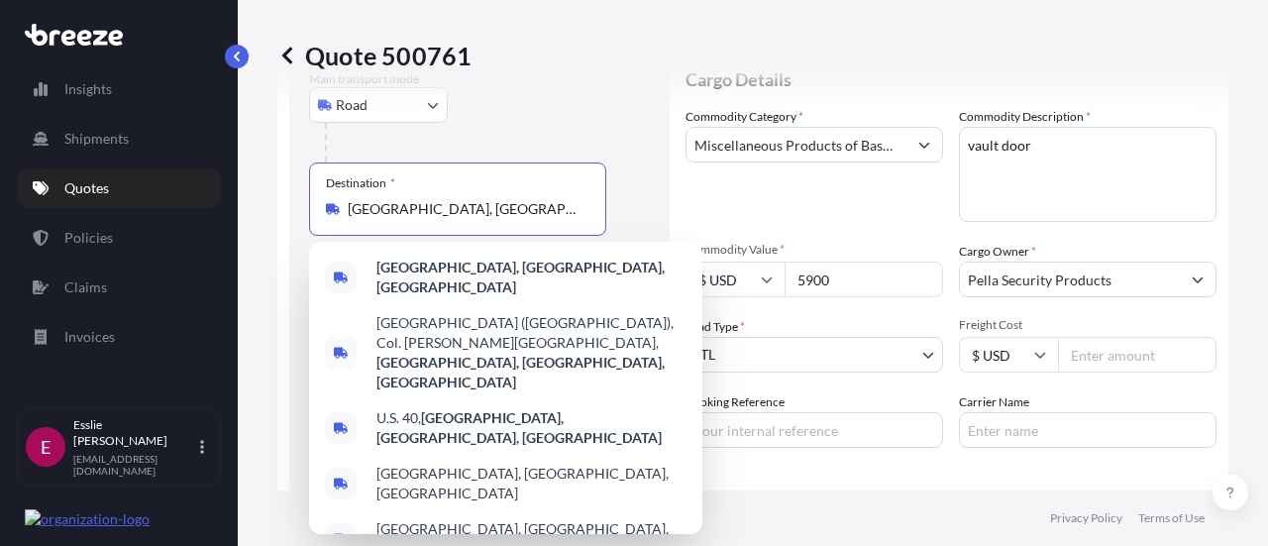
paste input "47396"
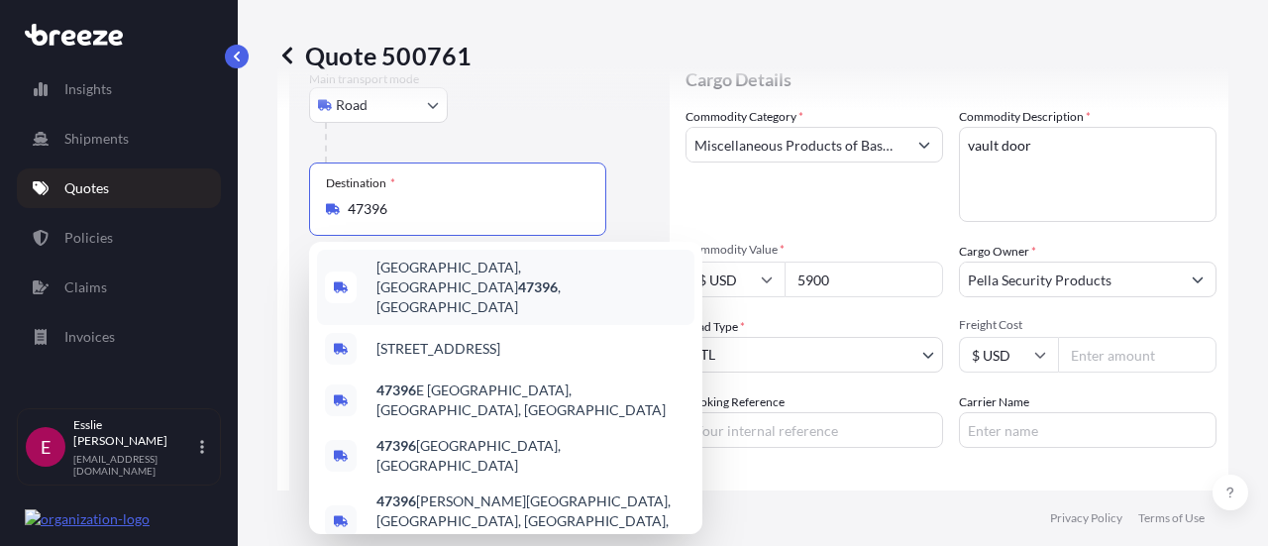
click at [432, 264] on span "[GEOGRAPHIC_DATA], IN 47396 , [GEOGRAPHIC_DATA]" at bounding box center [531, 287] width 310 height 59
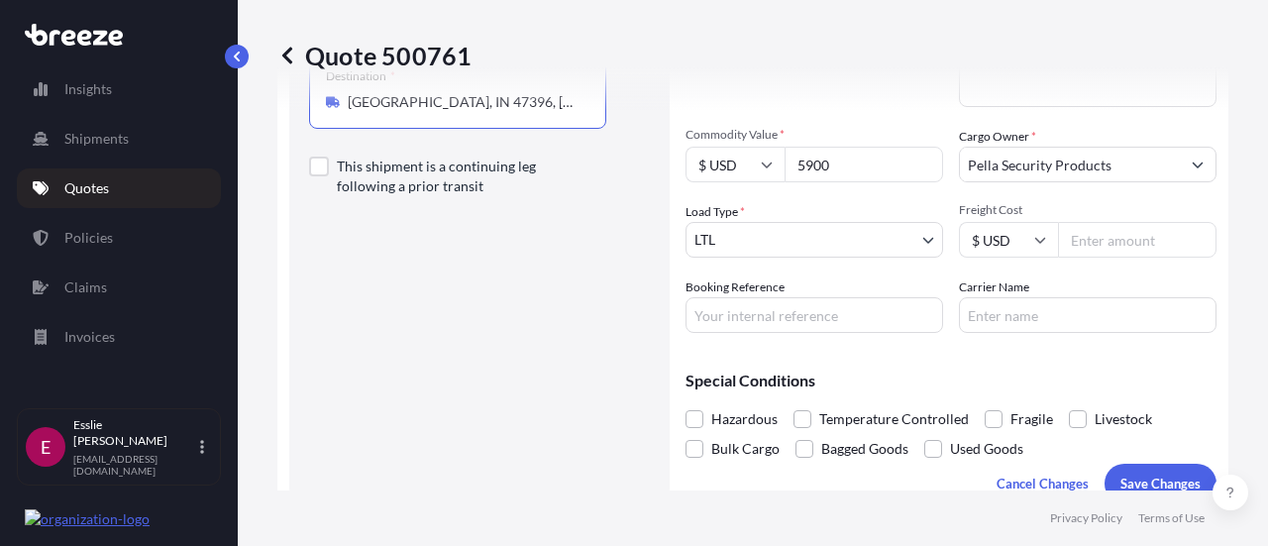
scroll to position [272, 0]
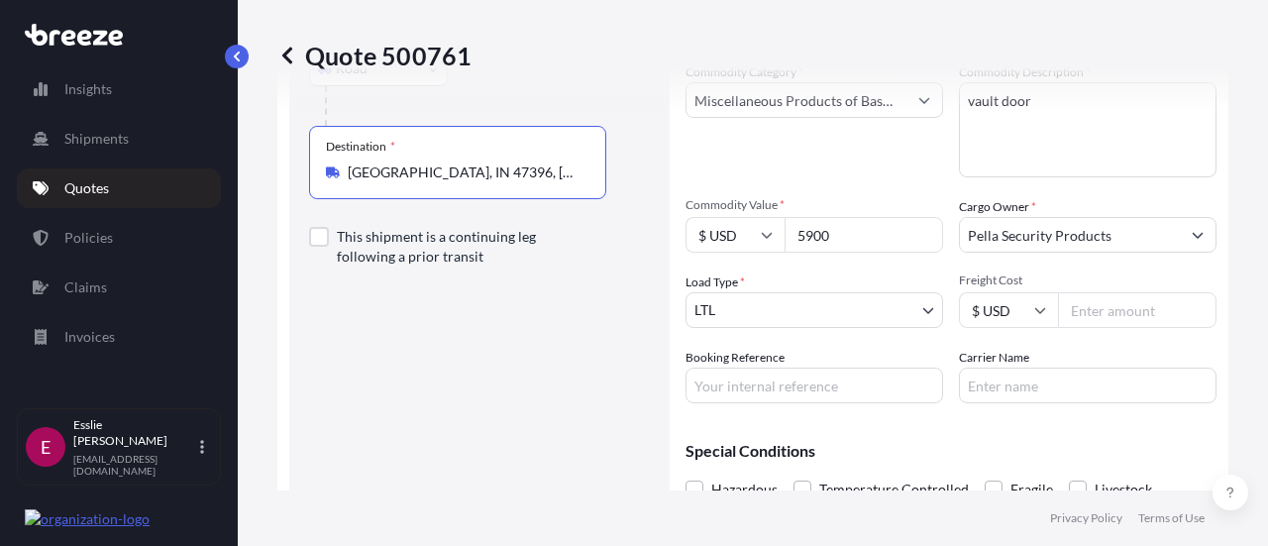
type input "[GEOGRAPHIC_DATA], IN 47396, [GEOGRAPHIC_DATA]"
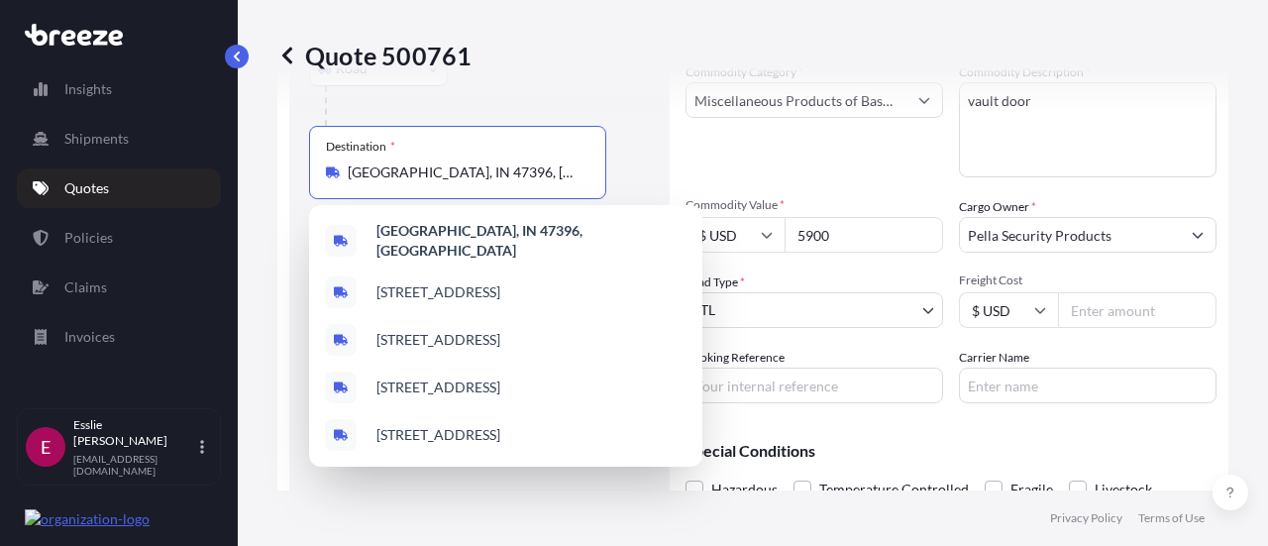
click at [1015, 436] on div "Special Conditions Hazardous Temperature Controlled Fragile Livestock Bulk Carg…" at bounding box center [951, 476] width 531 height 115
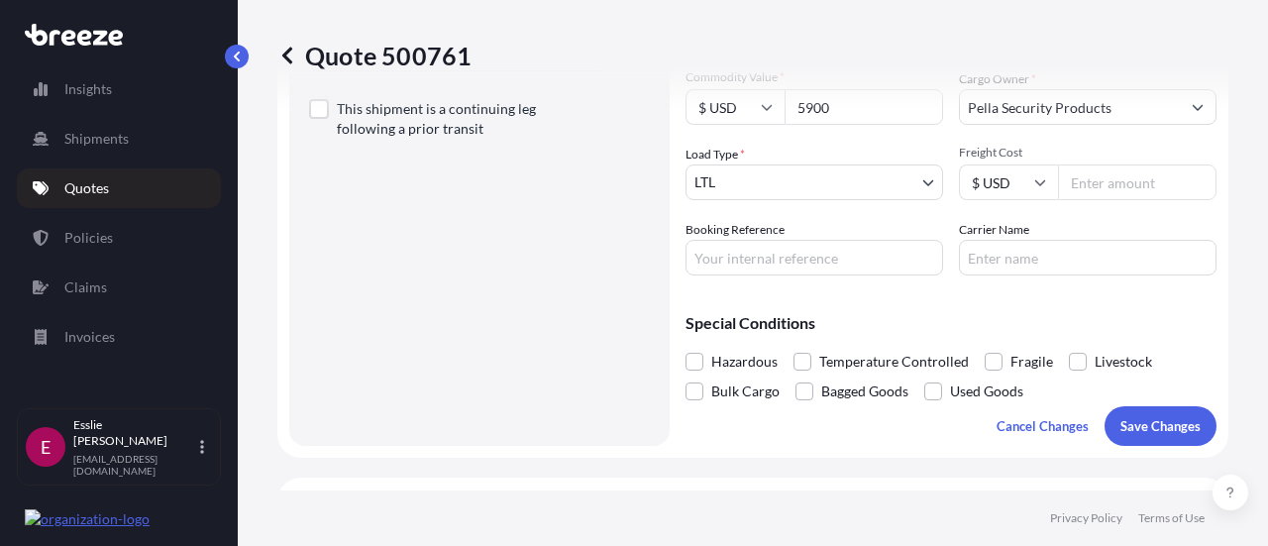
scroll to position [402, 0]
click at [1133, 430] on p "Save Changes" at bounding box center [1160, 424] width 80 height 20
select select "Road"
select select "1"
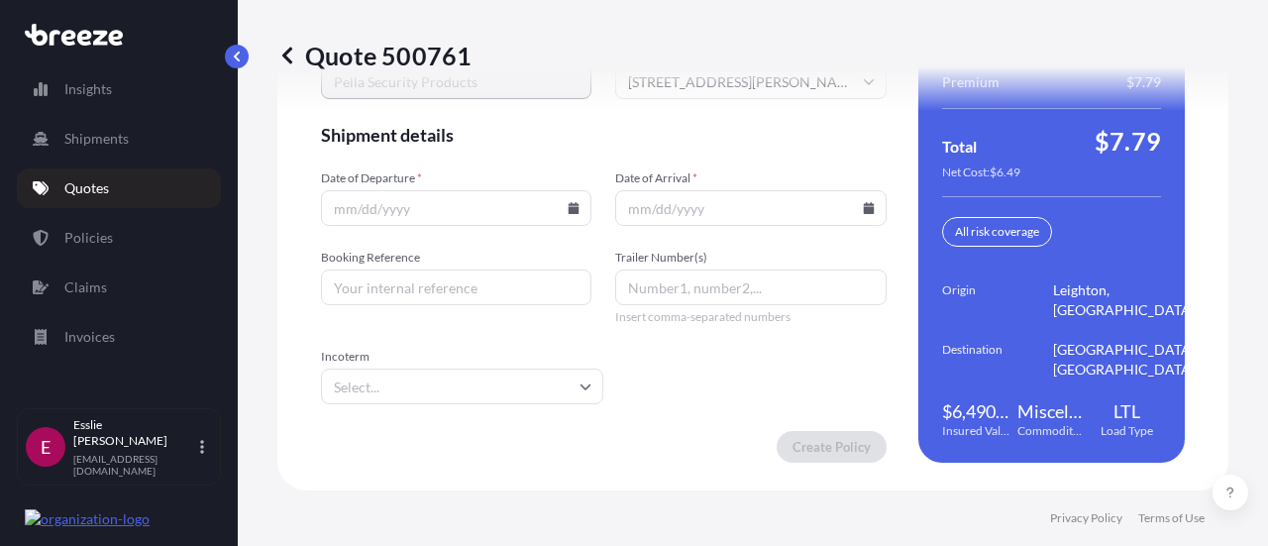
scroll to position [3048, 0]
click at [574, 225] on input "Date of Departure *" at bounding box center [456, 208] width 270 height 36
click at [535, 225] on input "Date of Departure *" at bounding box center [456, 208] width 270 height 36
click at [569, 214] on icon at bounding box center [574, 208] width 11 height 12
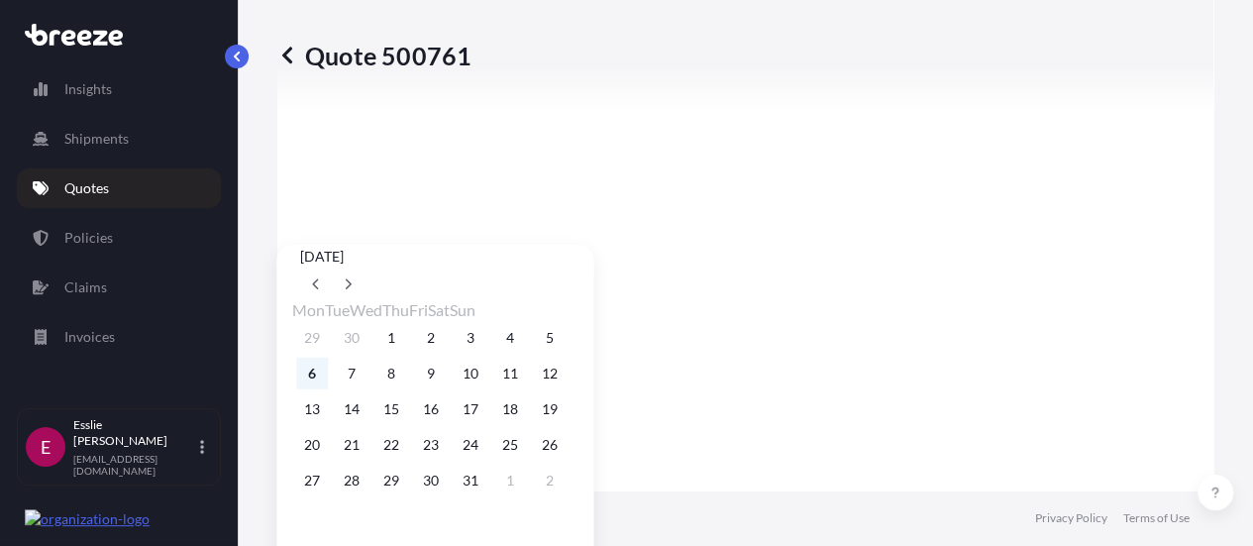
click at [299, 389] on button "6" at bounding box center [312, 374] width 32 height 32
type input "[DATE]"
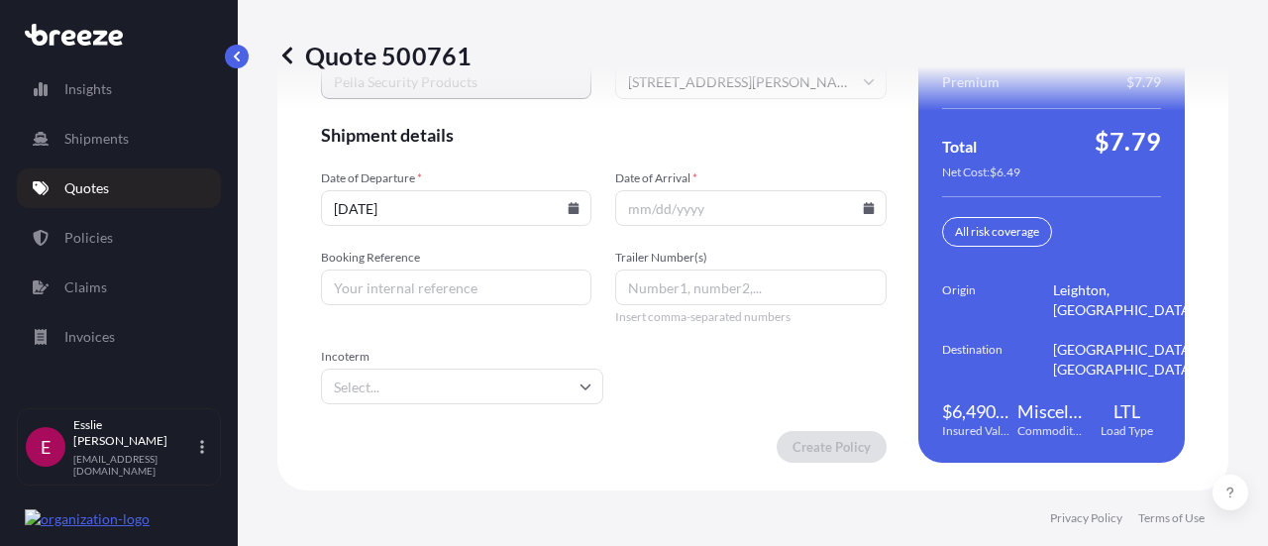
click at [854, 226] on input "Date of Arrival *" at bounding box center [750, 208] width 270 height 36
click at [863, 214] on icon at bounding box center [868, 208] width 11 height 12
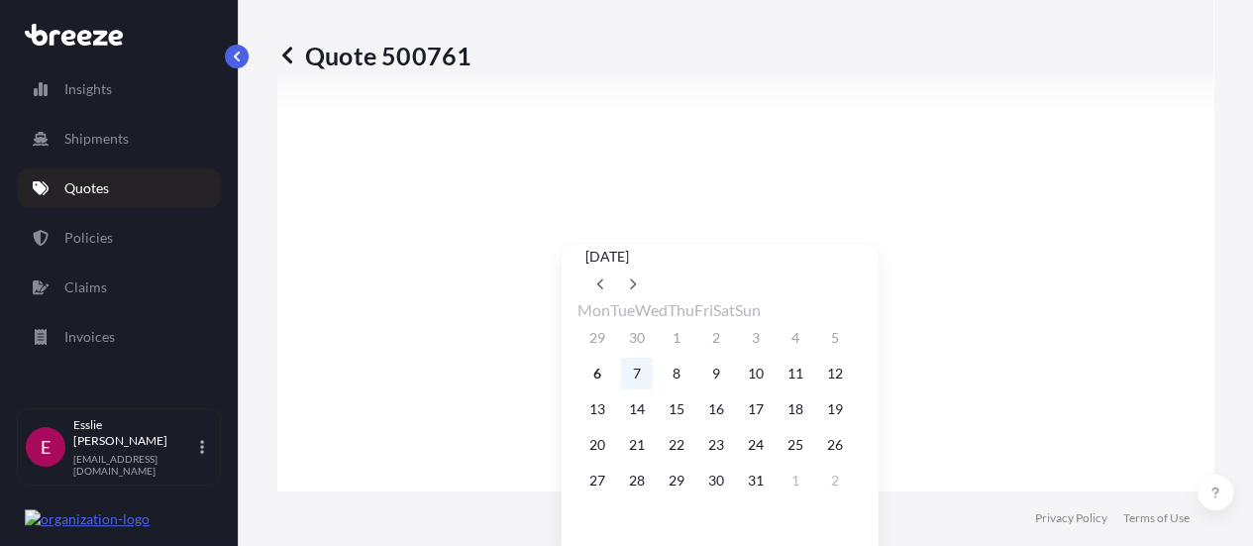
click at [634, 389] on button "7" at bounding box center [637, 374] width 32 height 32
type input "[DATE]"
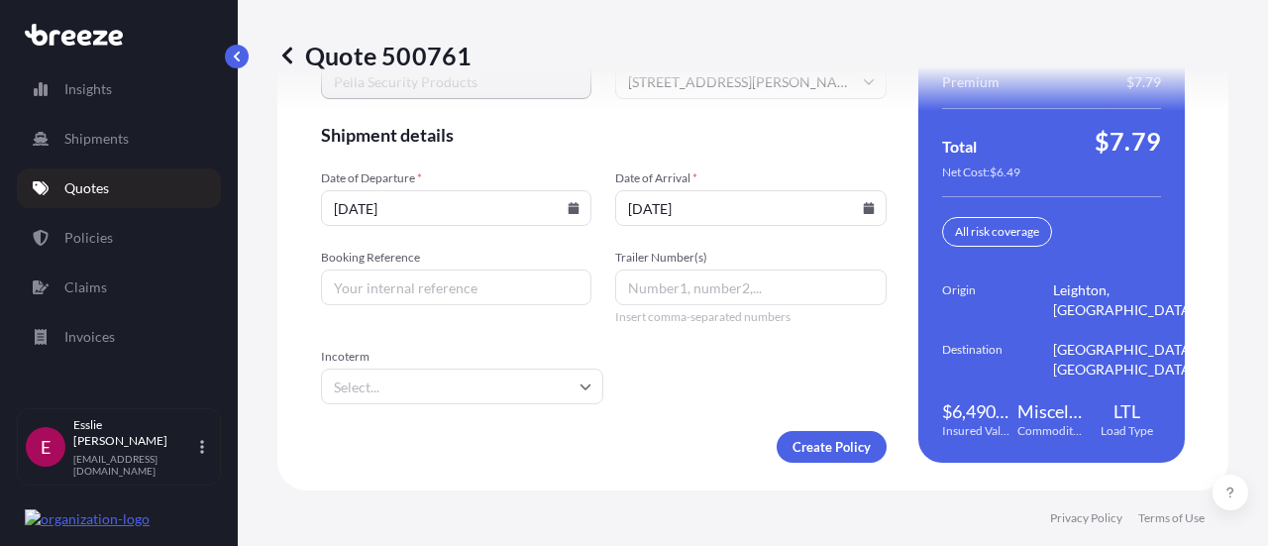
click at [449, 301] on input "Booking Reference" at bounding box center [456, 287] width 270 height 36
paste input "60111953176"
type input "60111953176"
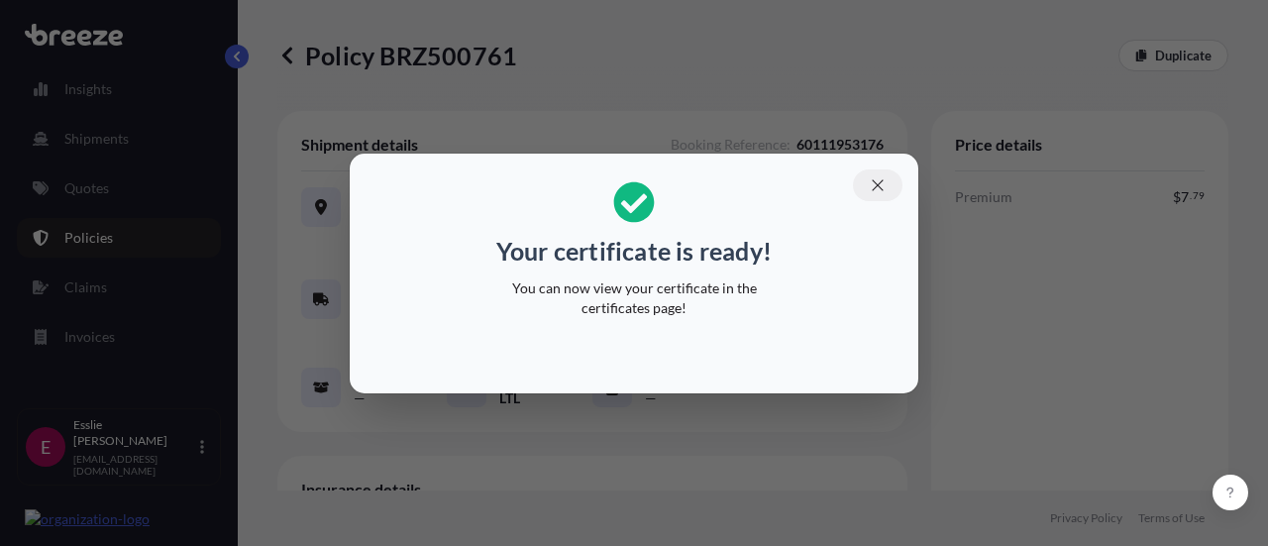
click at [882, 188] on icon "button" at bounding box center [877, 184] width 11 height 11
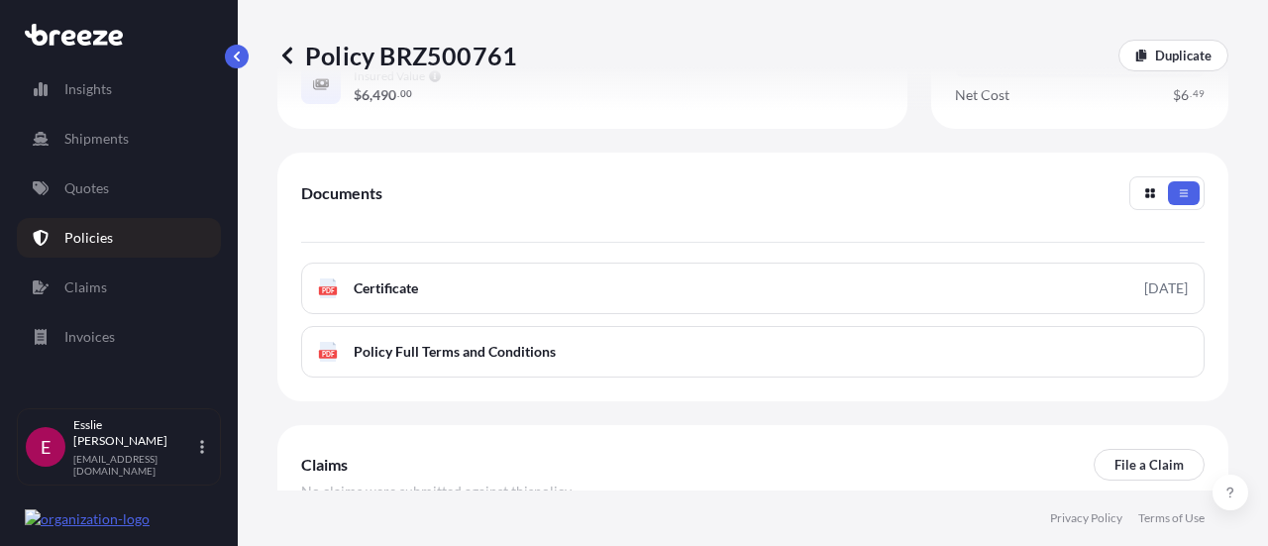
scroll to position [730, 0]
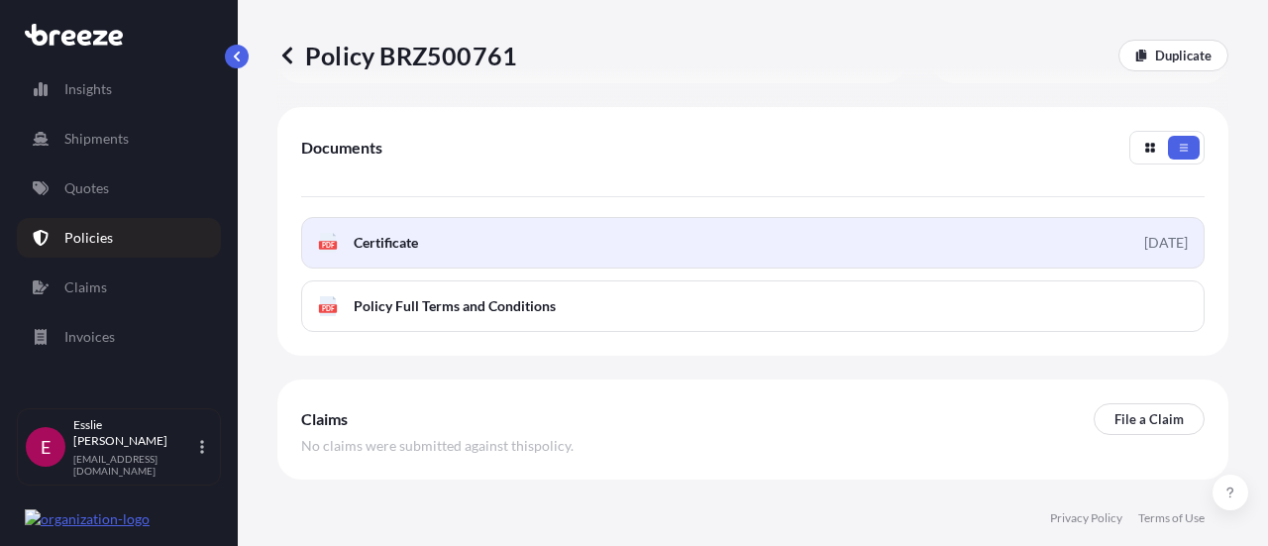
click at [789, 234] on link "PDF Certificate [DATE]" at bounding box center [752, 243] width 903 height 52
